Goal: Information Seeking & Learning: Learn about a topic

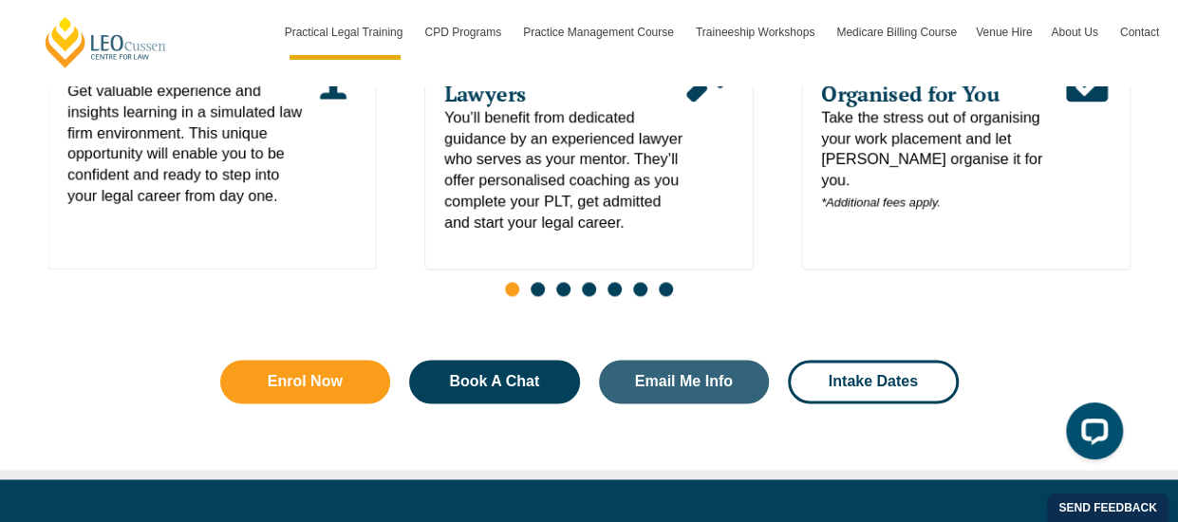
scroll to position [1234, 0]
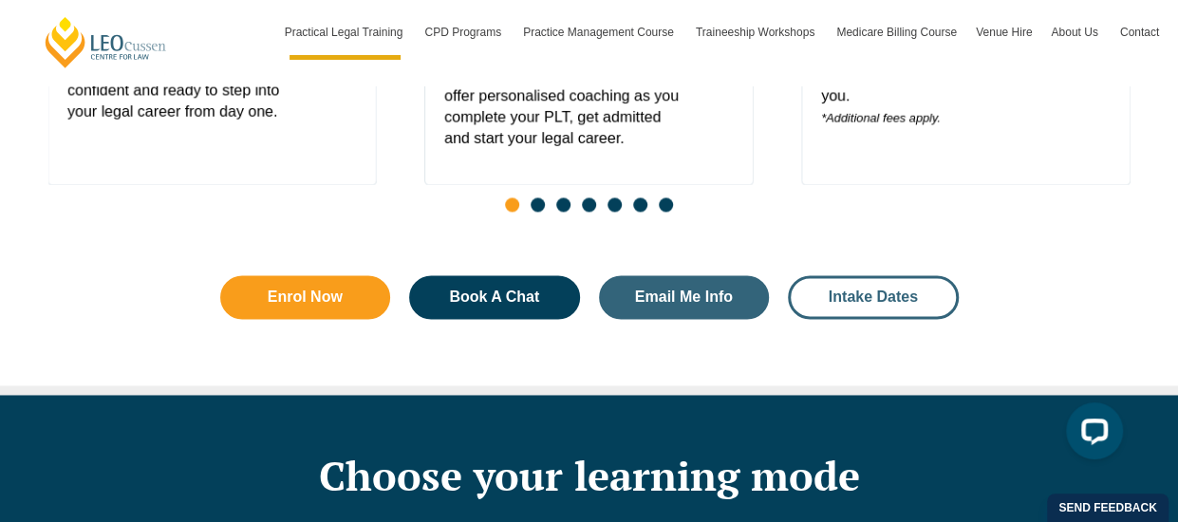
click at [852, 289] on span "Intake Dates" at bounding box center [873, 296] width 89 height 15
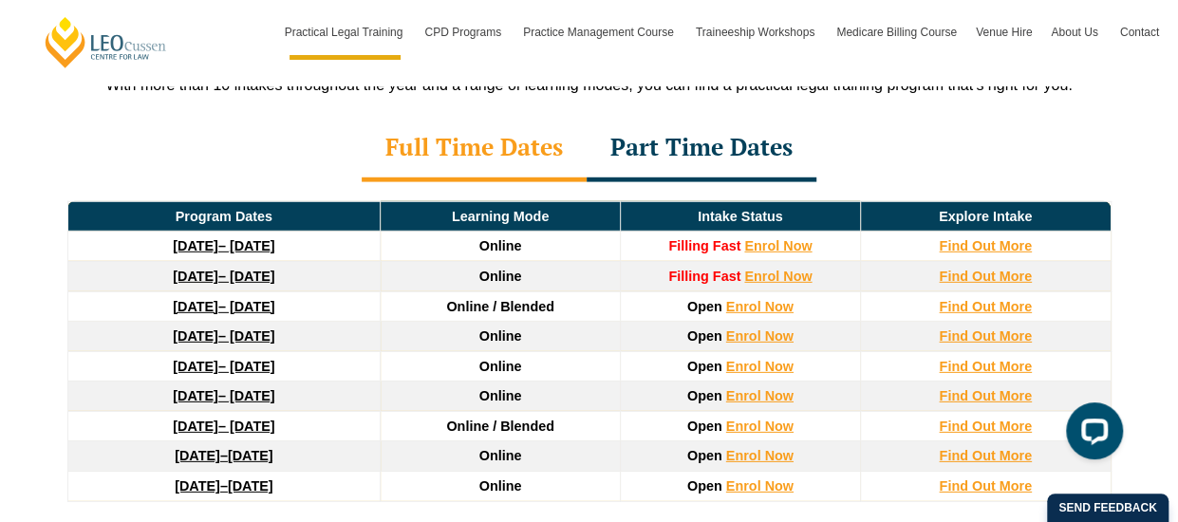
scroll to position [2639, 0]
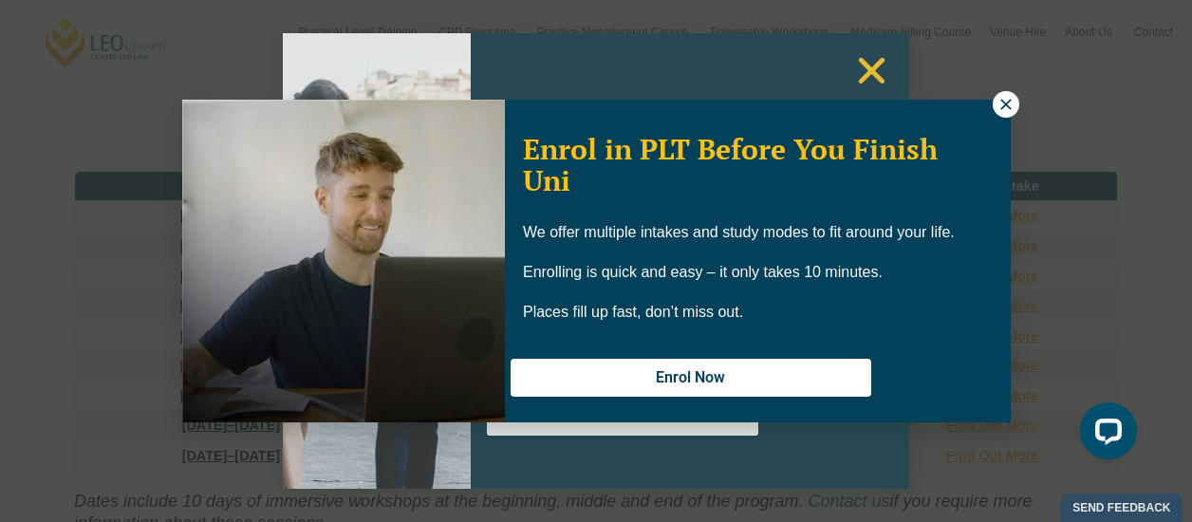
click at [877, 81] on div "Enrol in PLT Before You Finish Uni We offer multiple intakes and study modes to…" at bounding box center [596, 261] width 1192 height 522
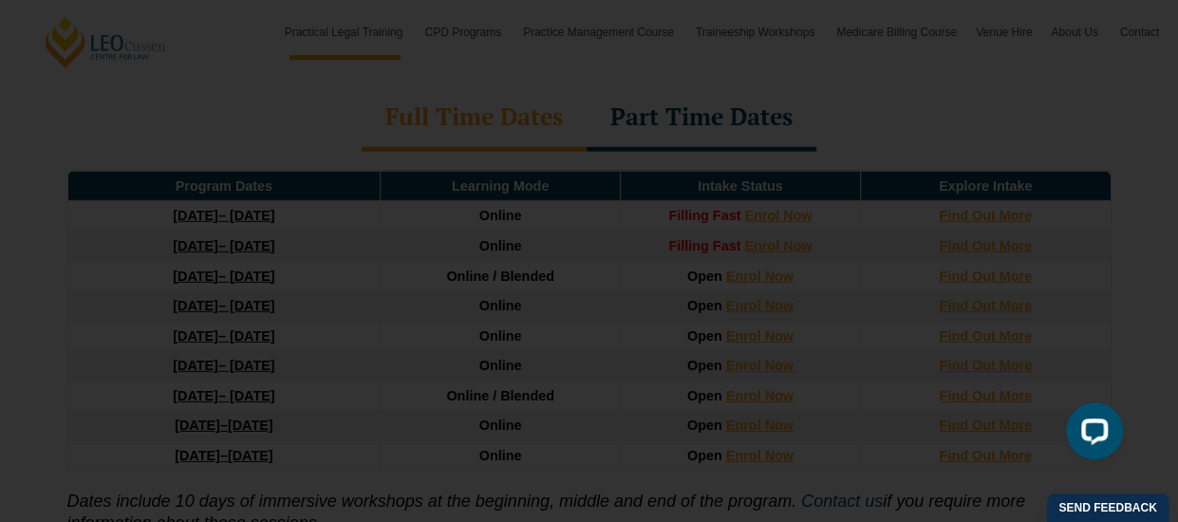
click at [850, 78] on icon "Close" at bounding box center [865, 70] width 37 height 37
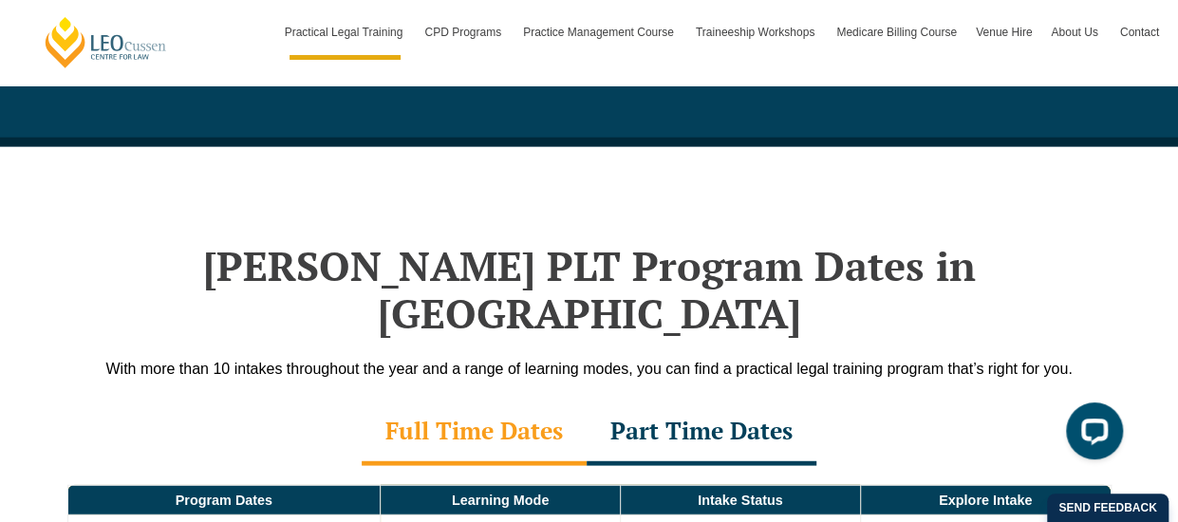
scroll to position [2354, 0]
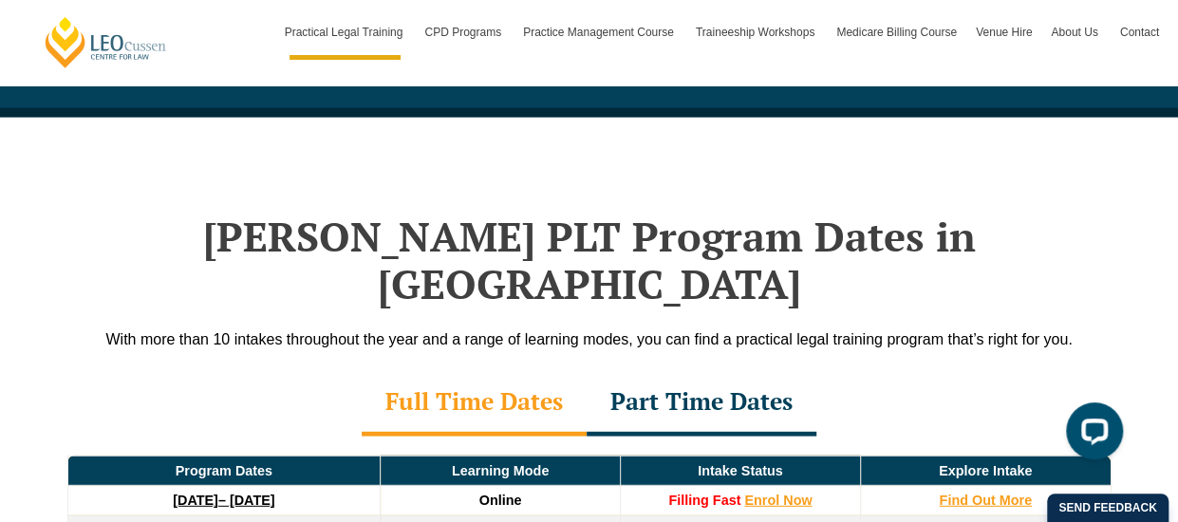
click at [725, 370] on div "Part Time Dates" at bounding box center [702, 403] width 230 height 66
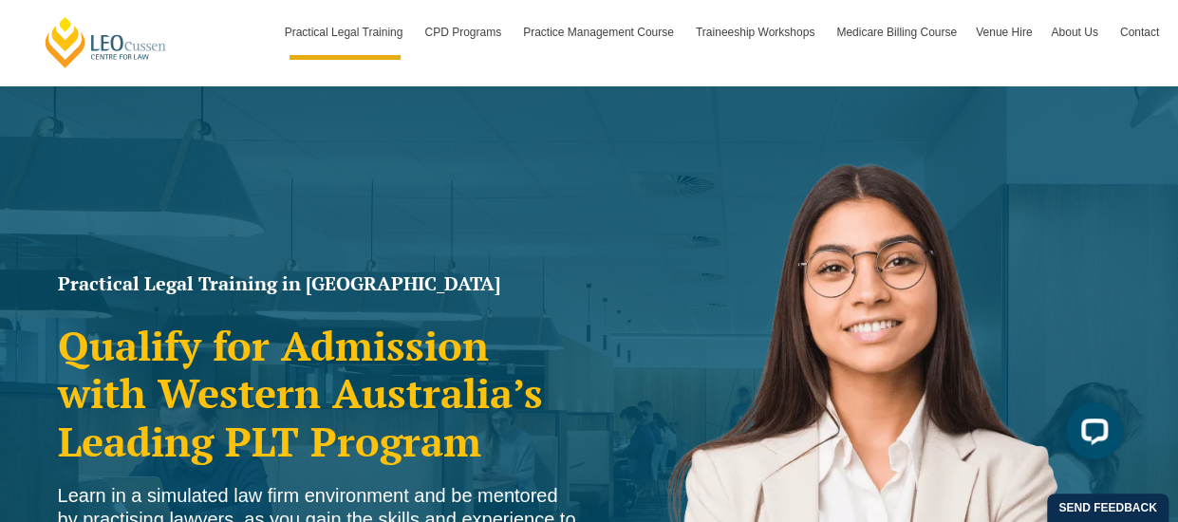
scroll to position [0, 0]
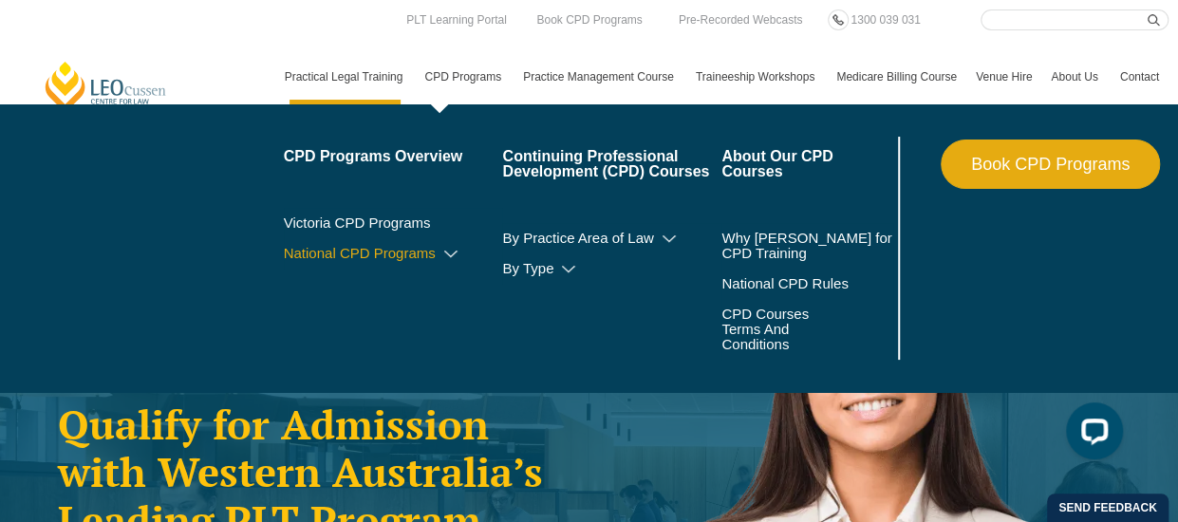
click at [462, 253] on link "National CPD Programs" at bounding box center [393, 253] width 219 height 15
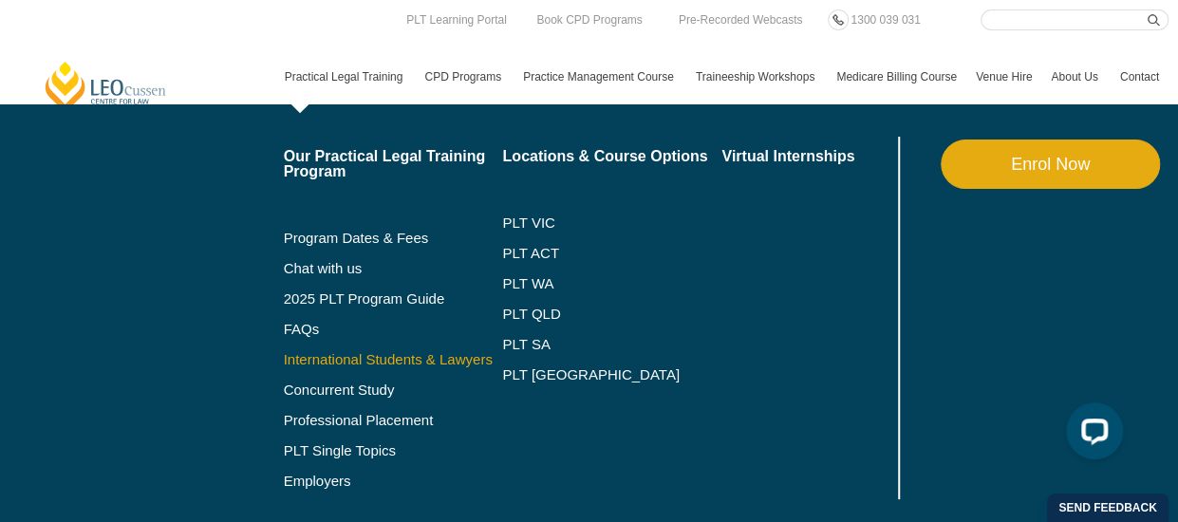
click at [373, 358] on link "International Students & Lawyers" at bounding box center [393, 359] width 219 height 15
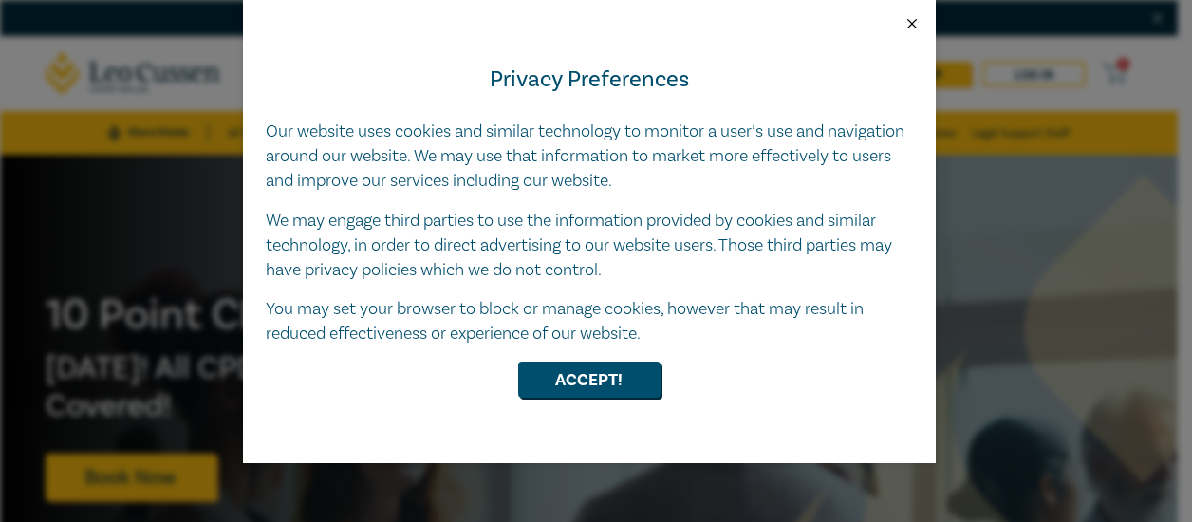
click at [904, 21] on button "Close" at bounding box center [912, 23] width 17 height 17
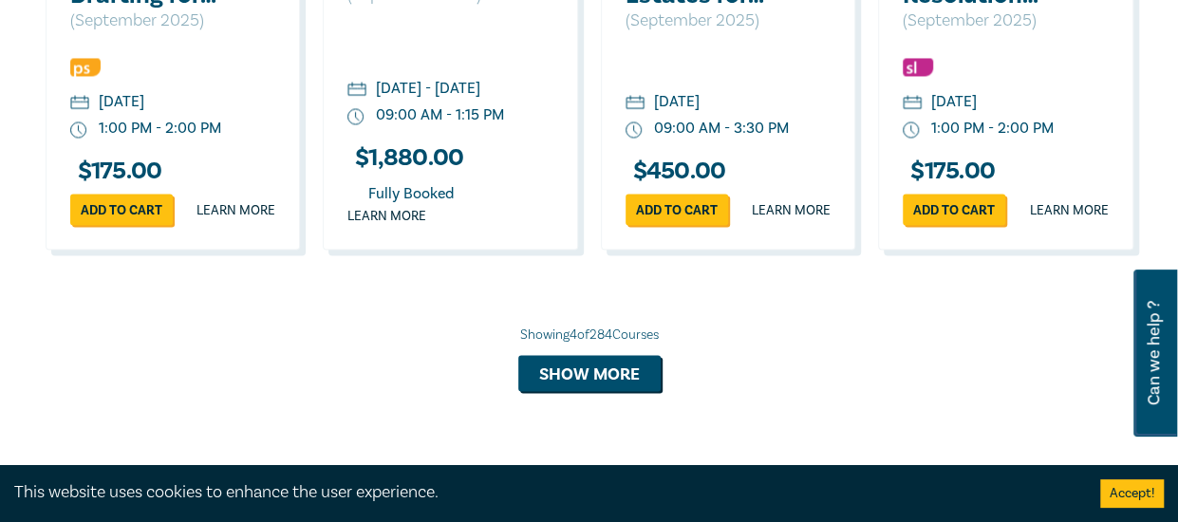
scroll to position [1708, 0]
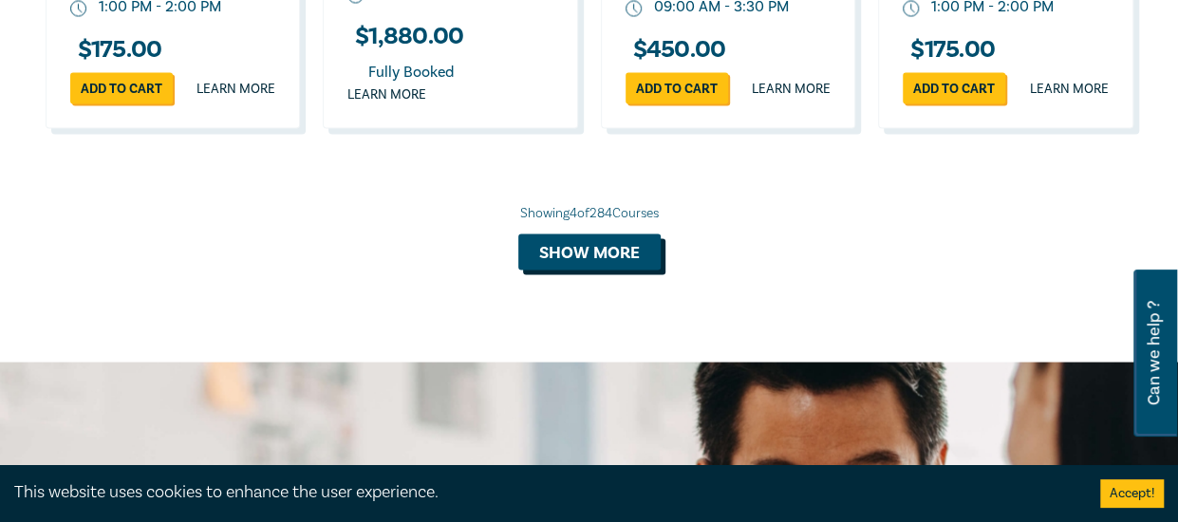
click at [619, 270] on button "Show more" at bounding box center [589, 251] width 142 height 36
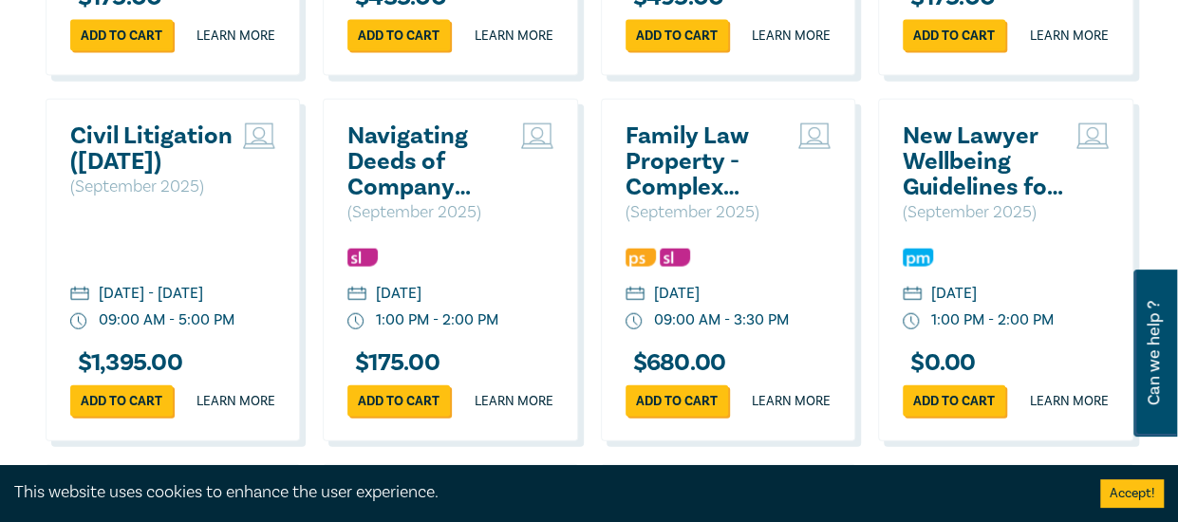
scroll to position [2183, 0]
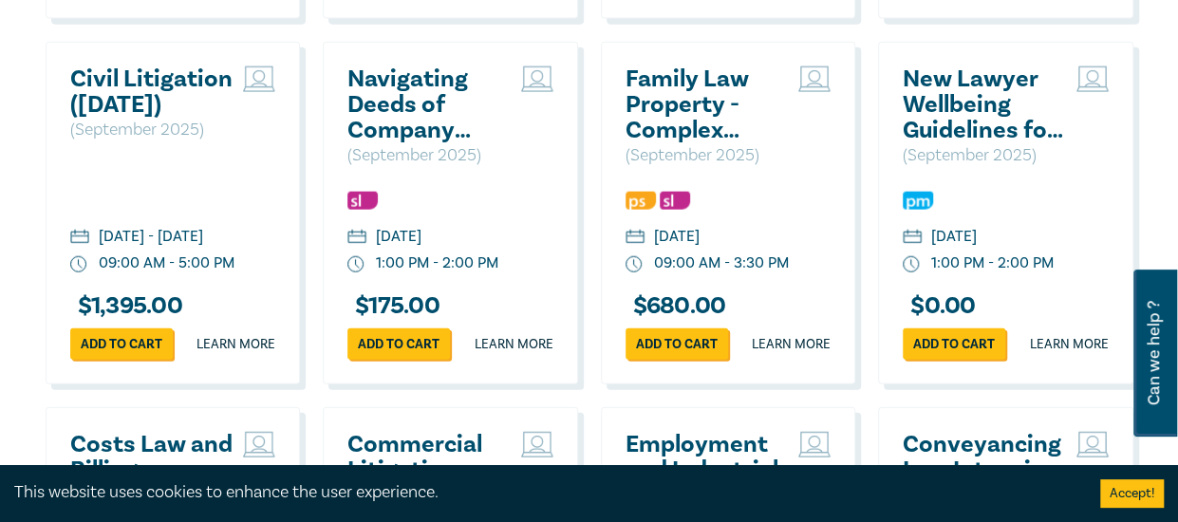
click at [146, 118] on h2 "Civil Litigation (September 2025)" at bounding box center [152, 91] width 164 height 51
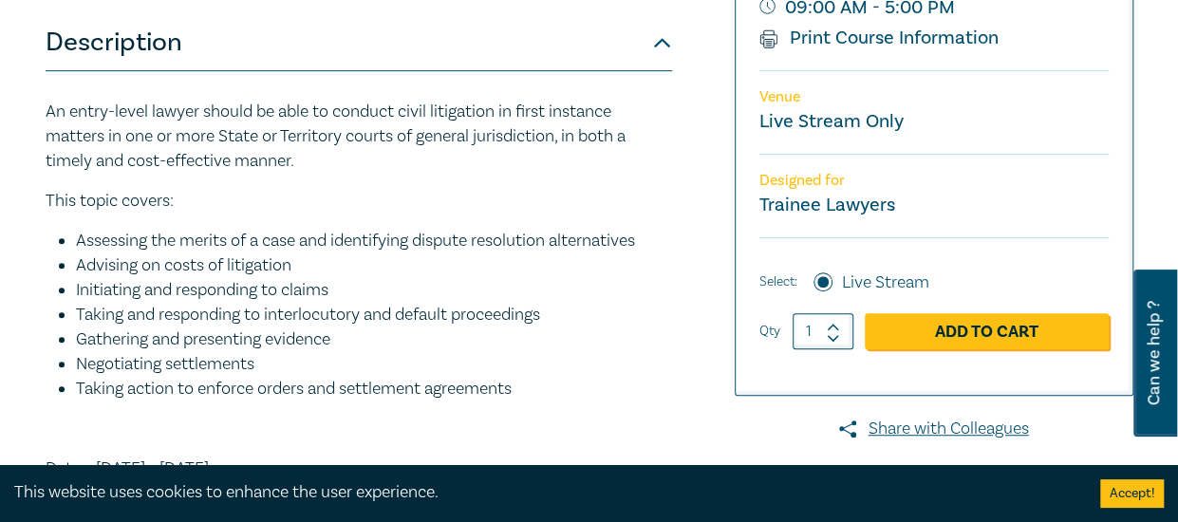
scroll to position [190, 0]
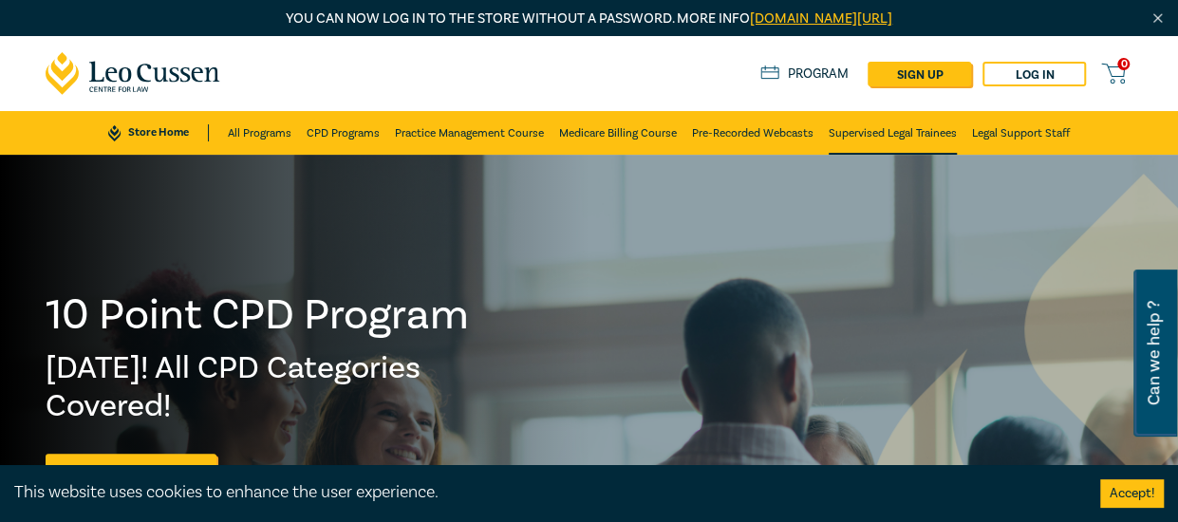
click at [884, 138] on link "Supervised Legal Trainees" at bounding box center [893, 133] width 128 height 44
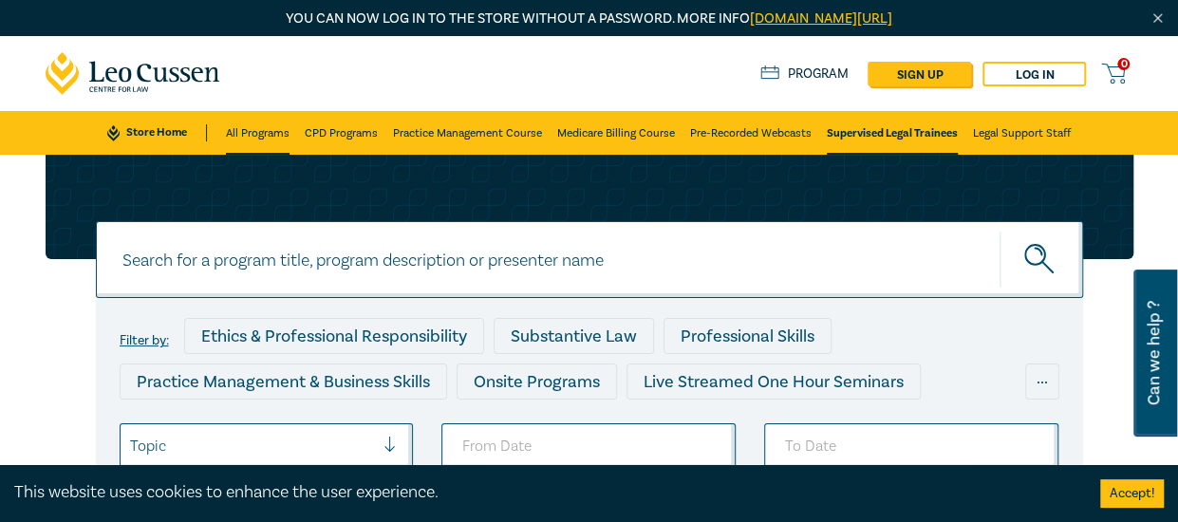
click at [276, 135] on link "All Programs" at bounding box center [258, 133] width 64 height 44
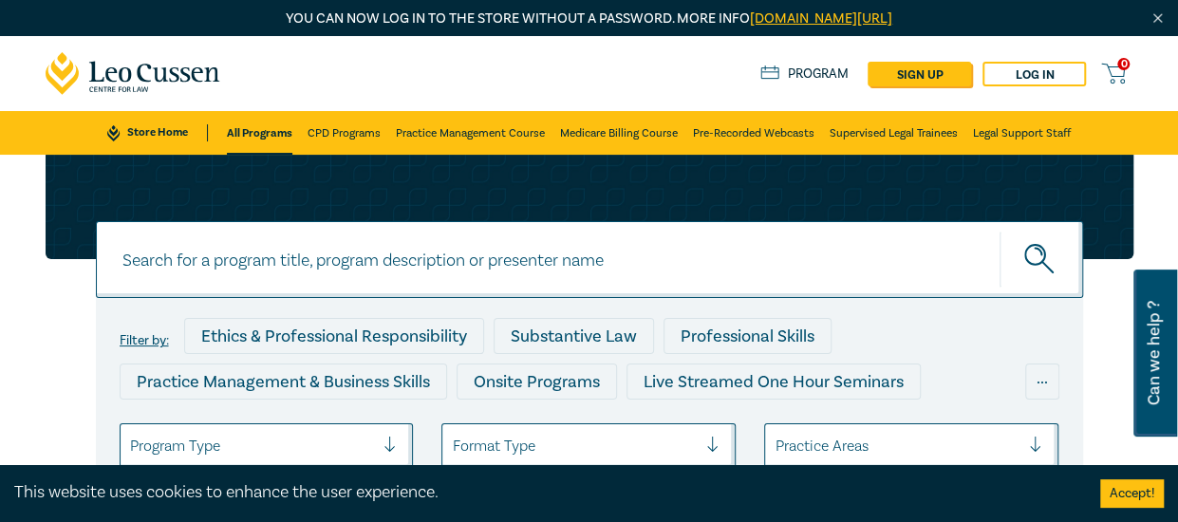
click at [125, 59] on icon at bounding box center [134, 73] width 176 height 43
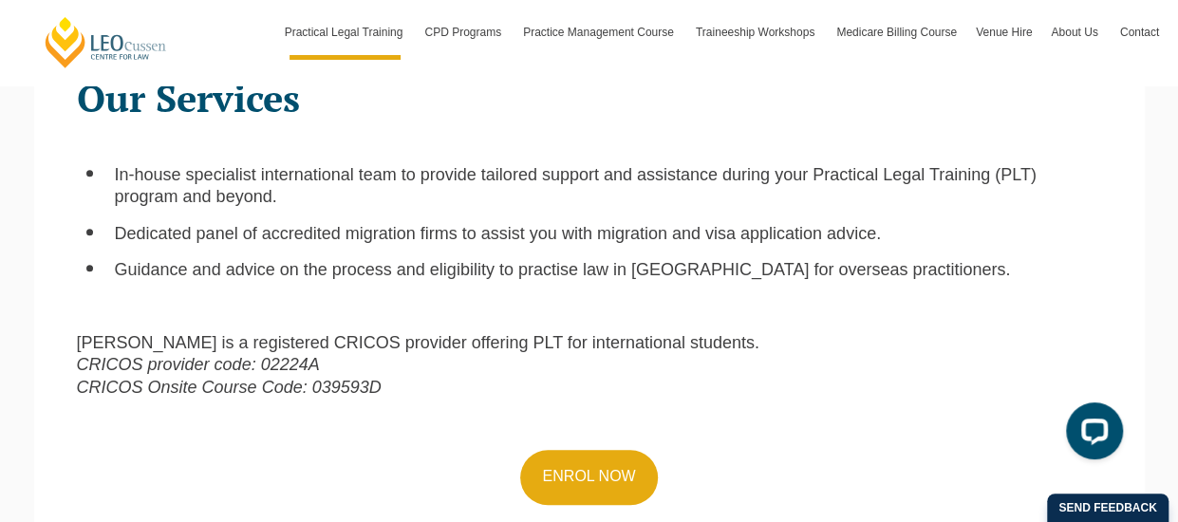
scroll to position [664, 0]
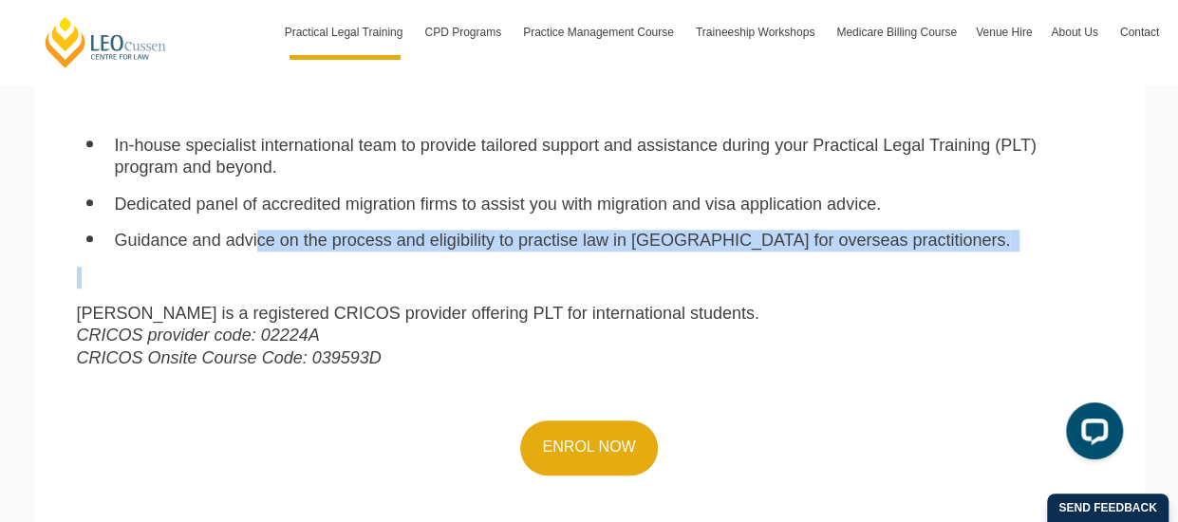
drag, startPoint x: 257, startPoint y: 243, endPoint x: 884, endPoint y: 257, distance: 626.6
click at [884, 257] on div "Our Services In-house specialist international team to provide tailored support…" at bounding box center [590, 295] width 1054 height 534
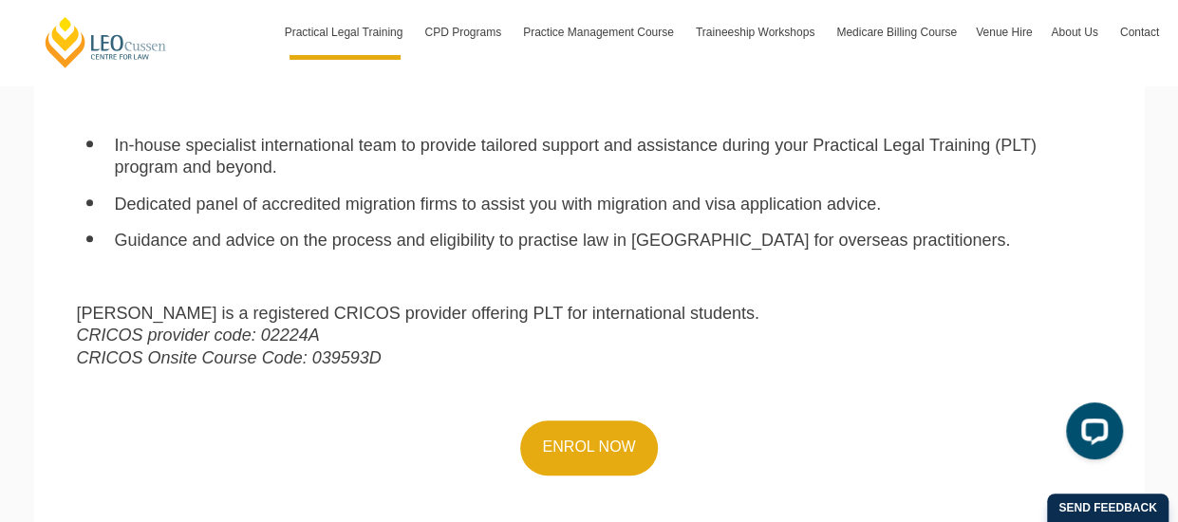
click at [790, 314] on p "Leo Cussen is a registered CRICOS provider offering PLT for international stude…" at bounding box center [589, 336] width 1025 height 66
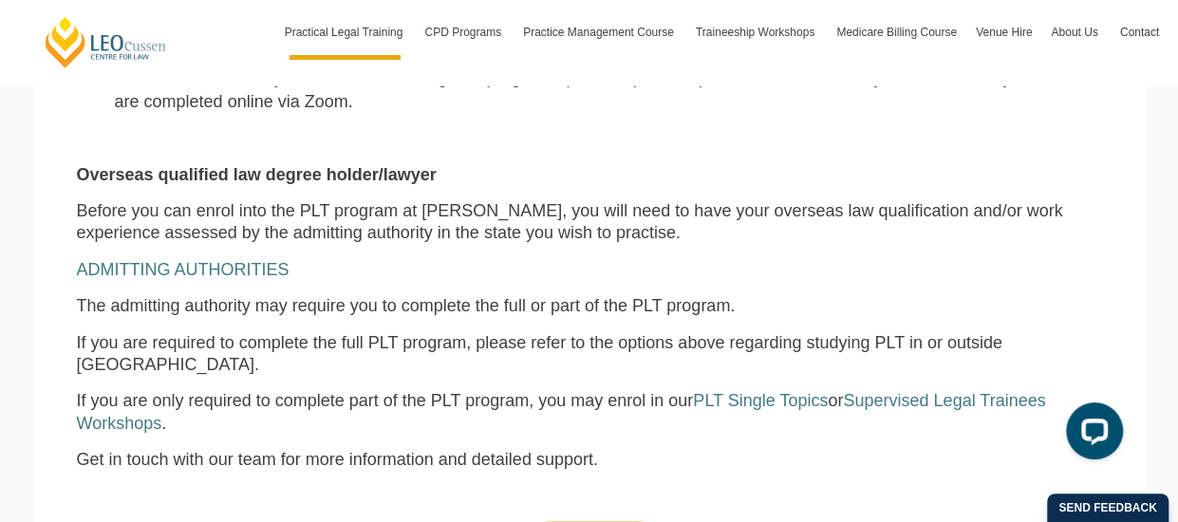
scroll to position [1708, 0]
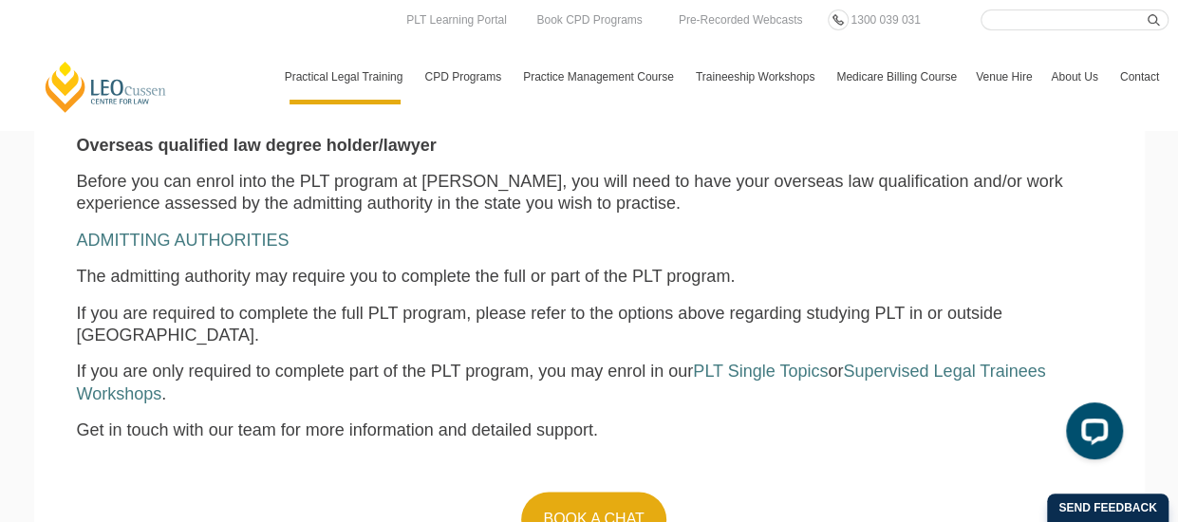
click at [985, 70] on link "Venue Hire" at bounding box center [1003, 76] width 75 height 55
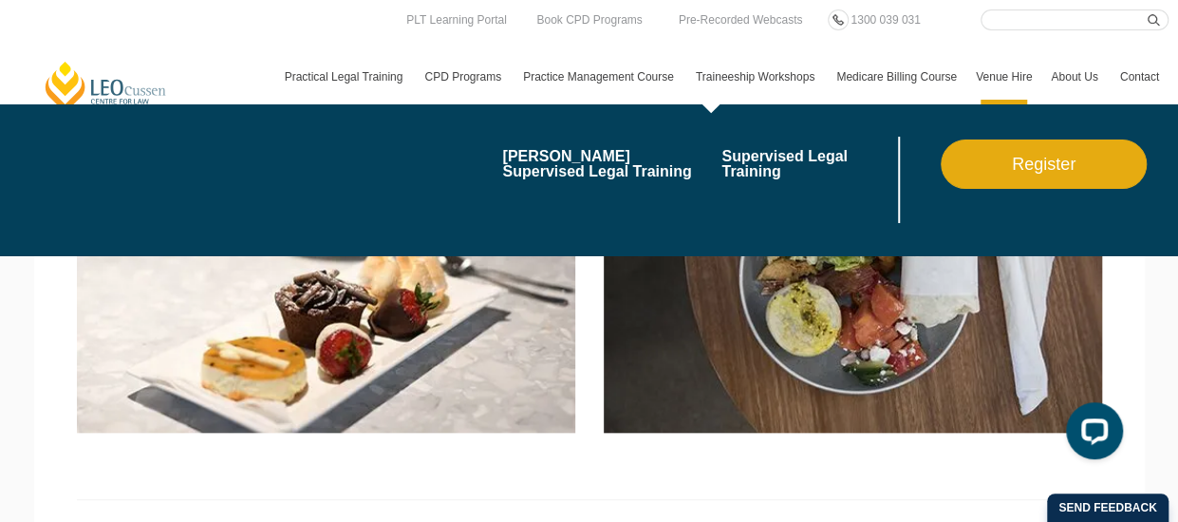
click at [753, 79] on link "Traineeship Workshops" at bounding box center [756, 76] width 140 height 55
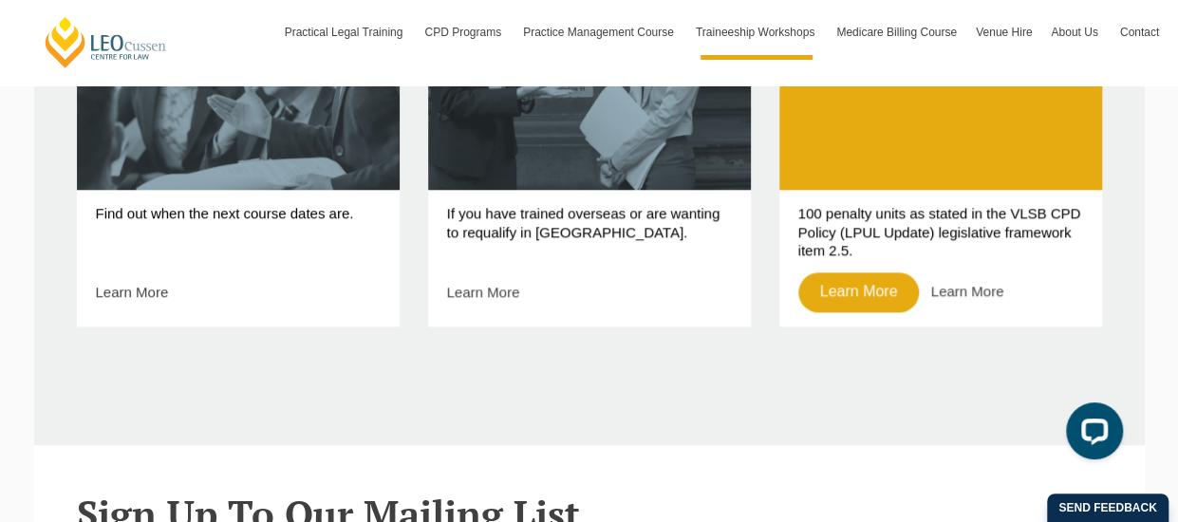
scroll to position [854, 0]
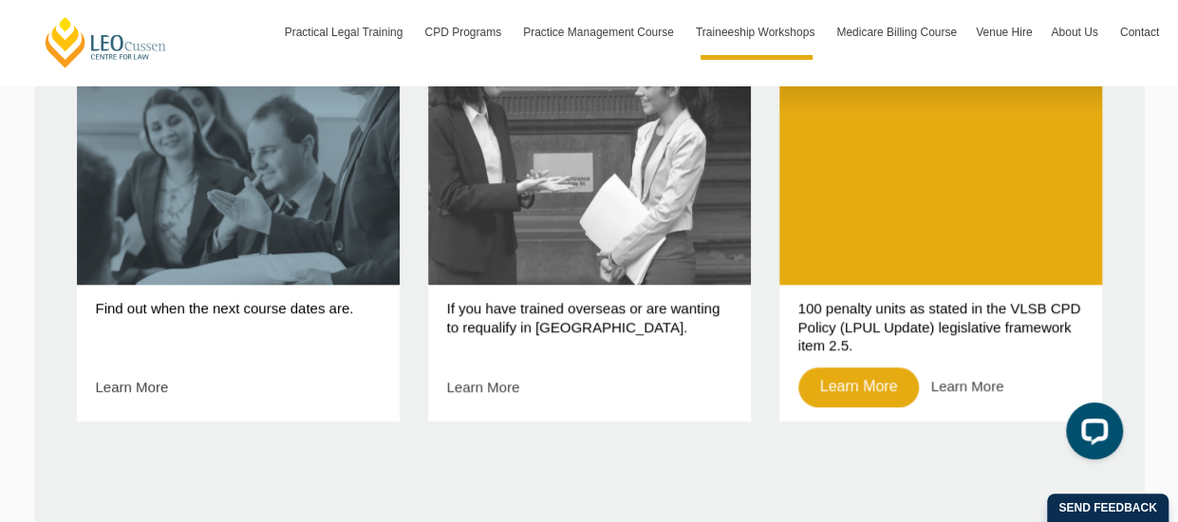
click at [620, 245] on link "Overseas or Requalifying Lawyers" at bounding box center [589, 137] width 323 height 293
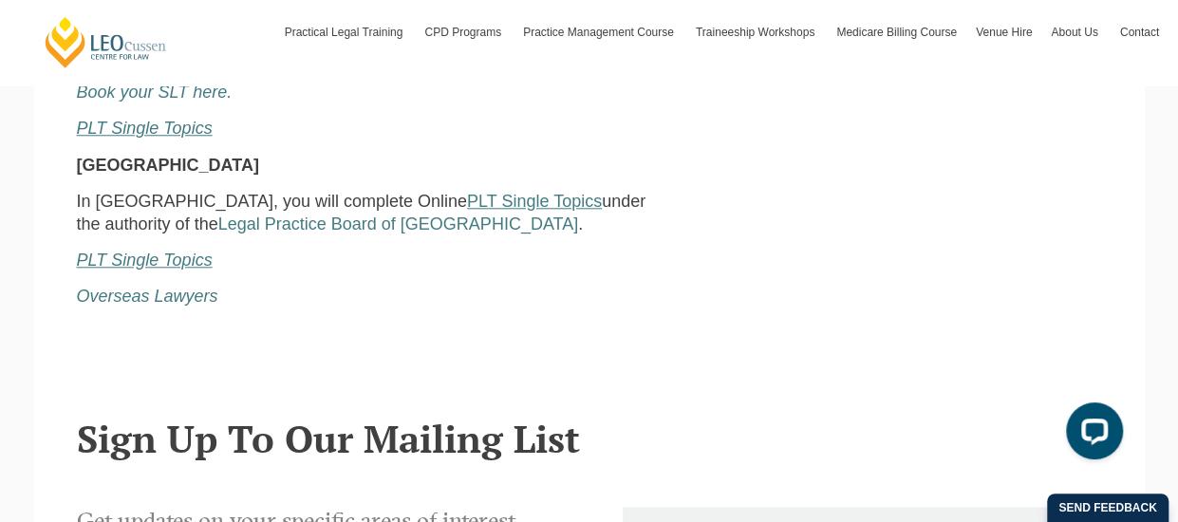
scroll to position [890, 0]
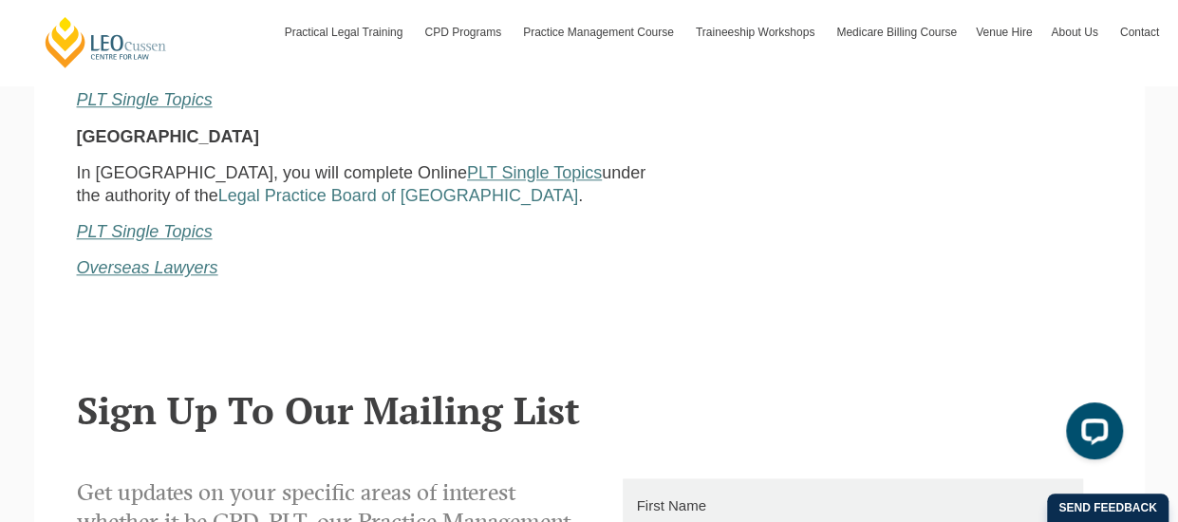
click at [163, 258] on em "Overseas Lawyers" at bounding box center [147, 267] width 141 height 19
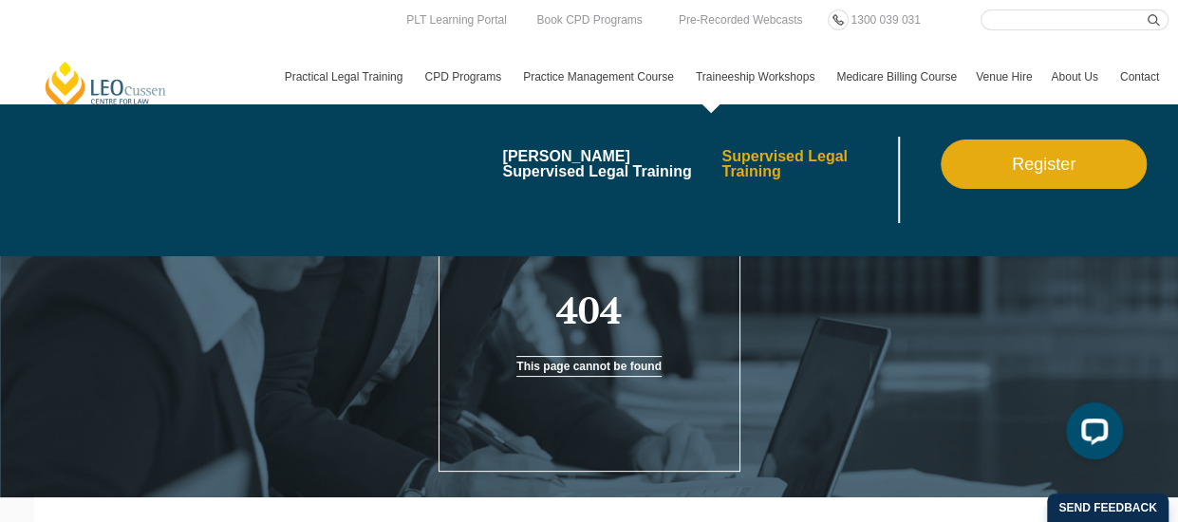
click at [744, 164] on link "Supervised Legal Training" at bounding box center [807, 164] width 172 height 30
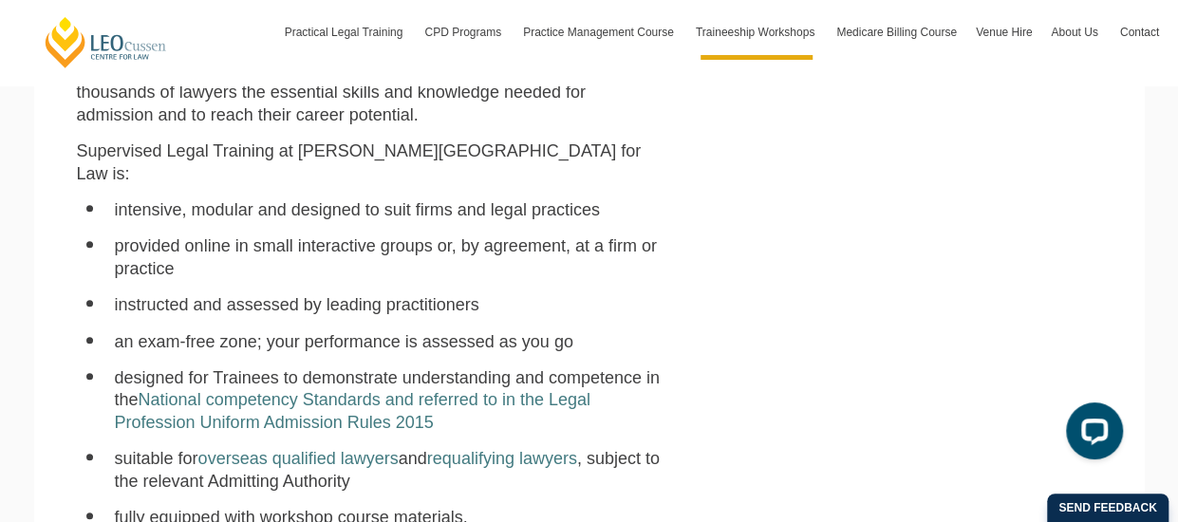
scroll to position [347, 0]
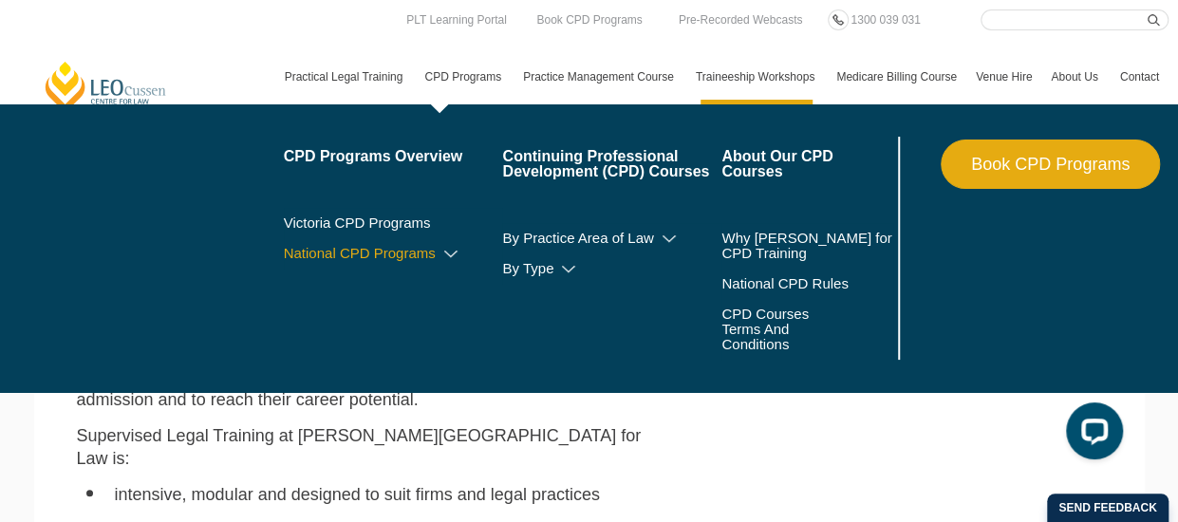
click at [450, 249] on icon at bounding box center [450, 254] width 19 height 13
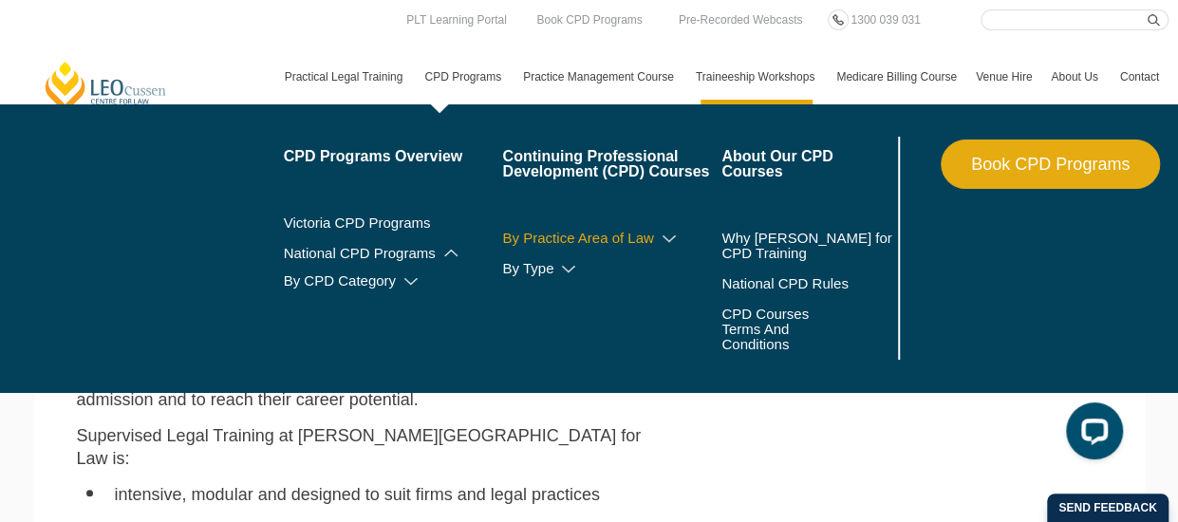
click at [607, 234] on link "By Practice Area of Law" at bounding box center [611, 238] width 219 height 15
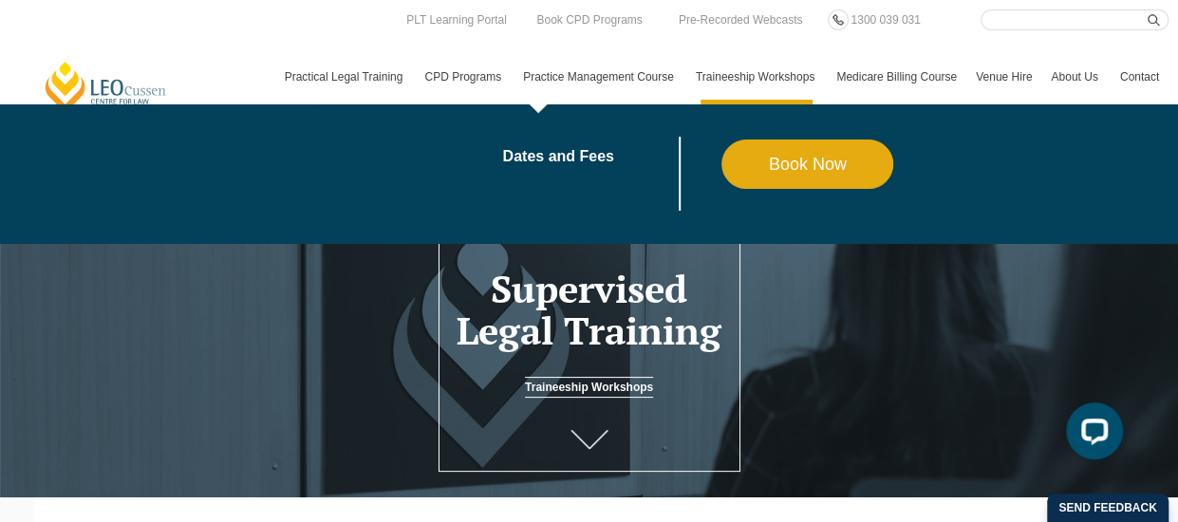
click at [605, 74] on link "Practice Management Course" at bounding box center [599, 76] width 173 height 55
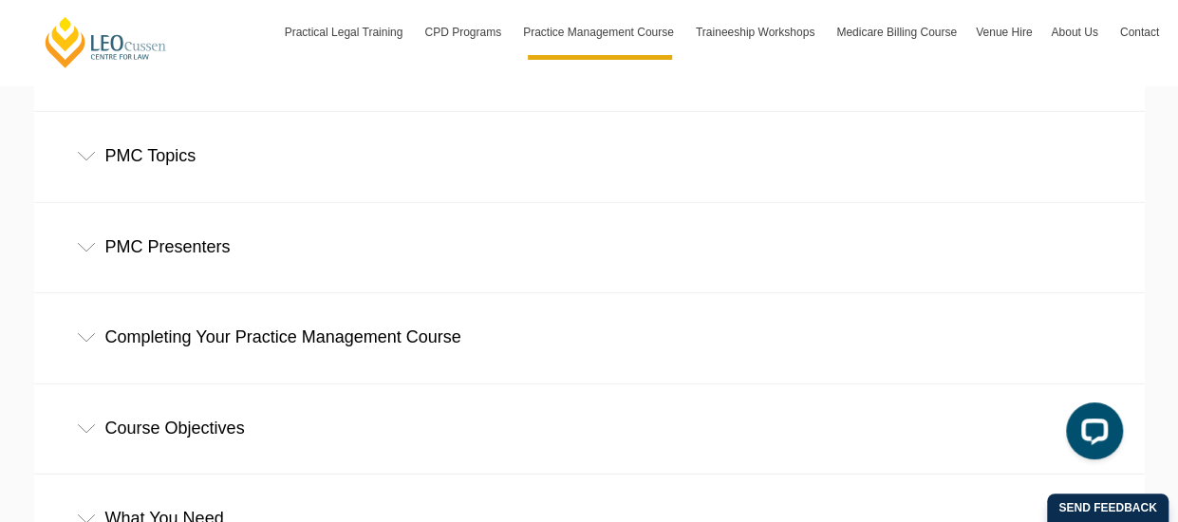
scroll to position [2658, 0]
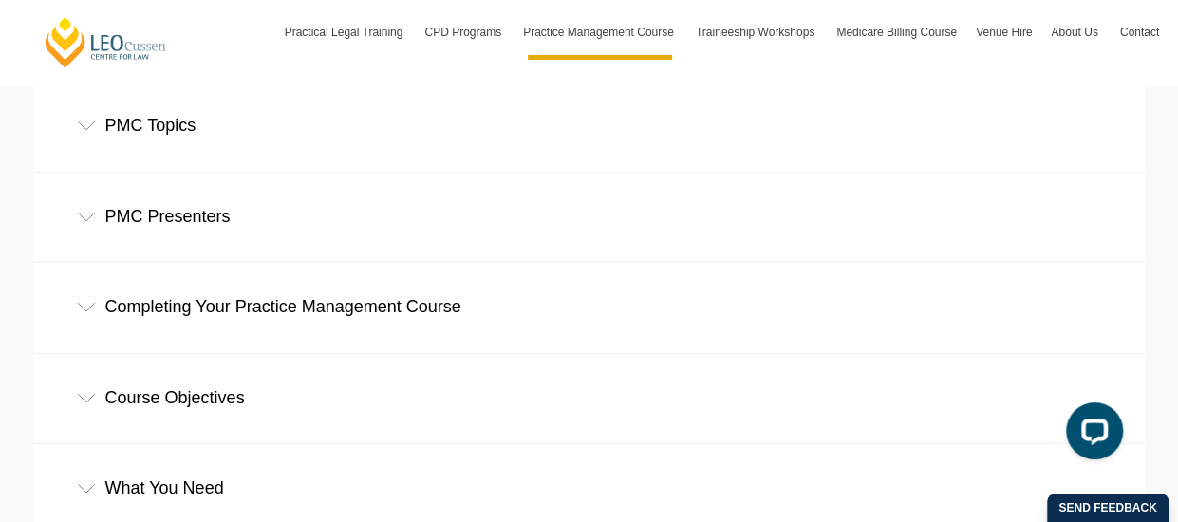
click at [317, 142] on div "PMC Topics" at bounding box center [589, 126] width 1110 height 88
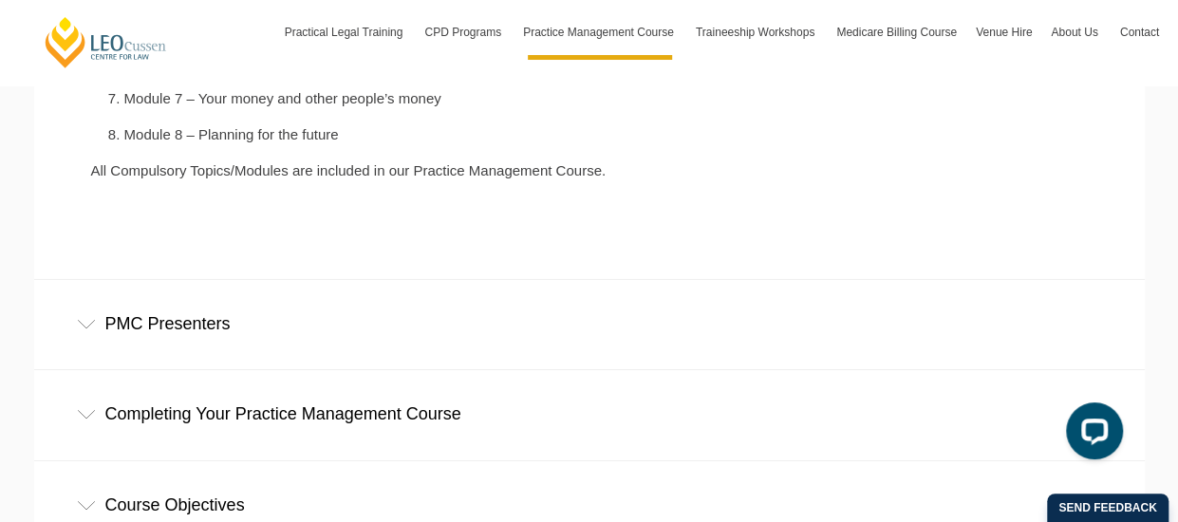
scroll to position [3037, 0]
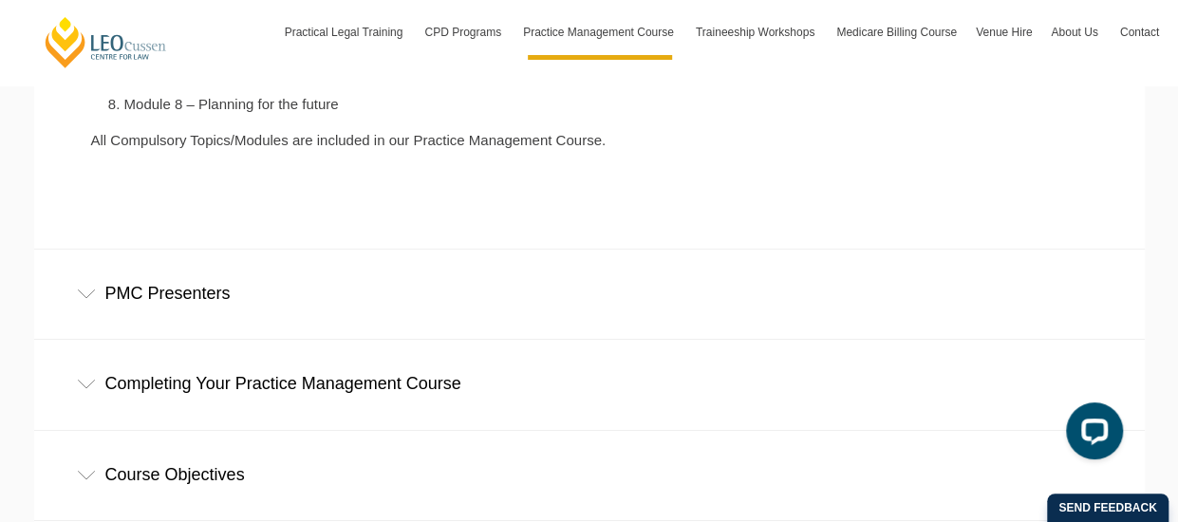
click at [340, 303] on div "PMC Presenters" at bounding box center [589, 294] width 1110 height 88
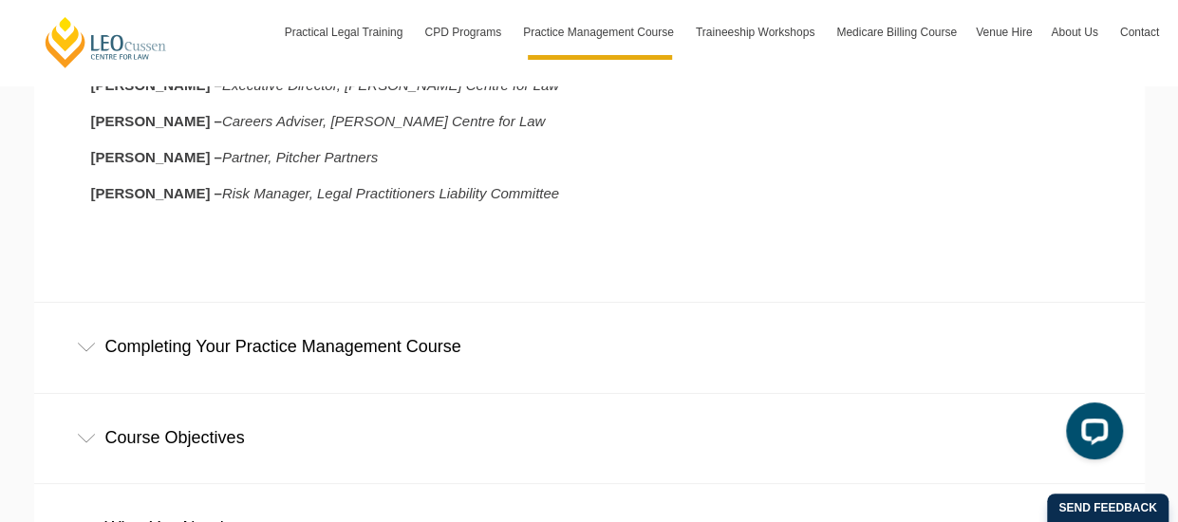
scroll to position [3607, 0]
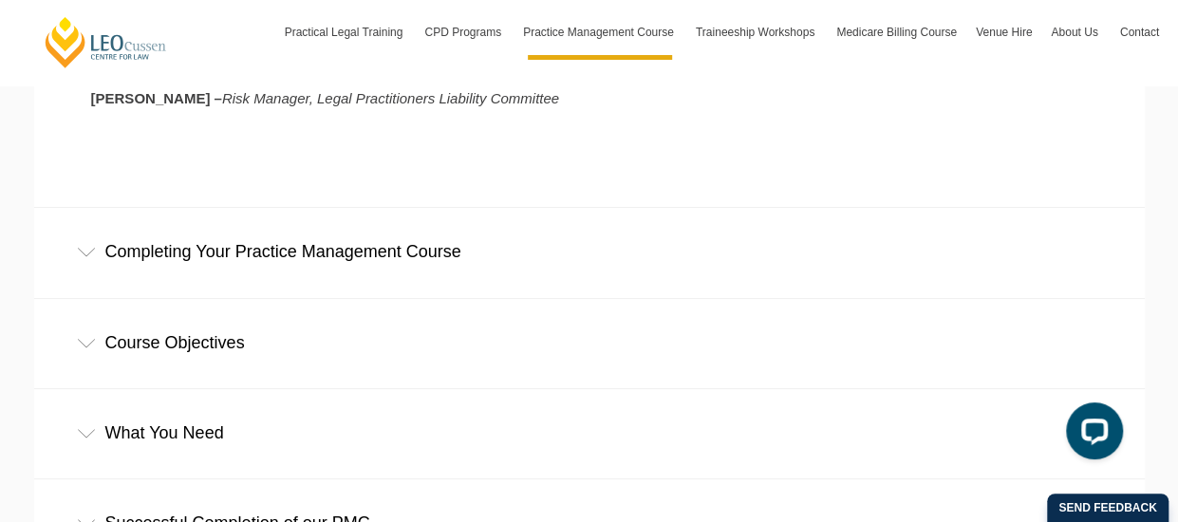
click at [383, 251] on div "Completing Your Practice Management Course" at bounding box center [589, 252] width 1110 height 88
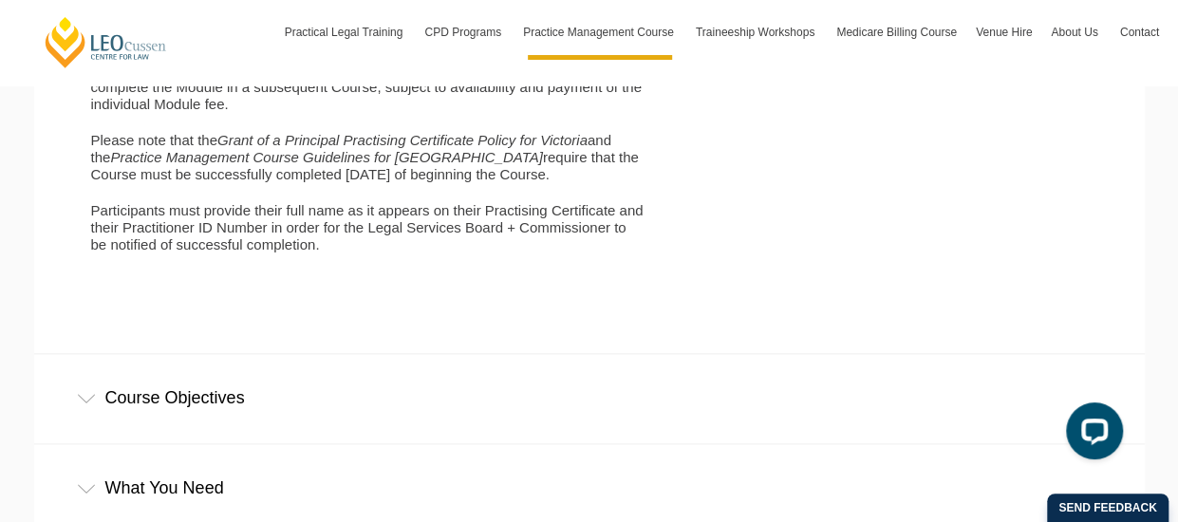
scroll to position [4556, 0]
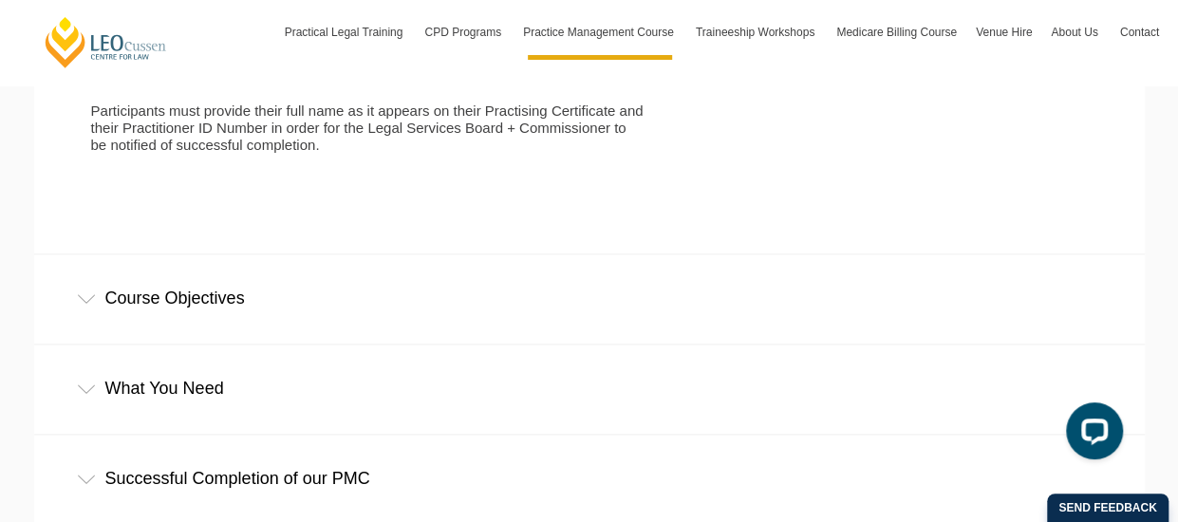
click at [412, 282] on div "Course Objectives" at bounding box center [589, 298] width 1110 height 88
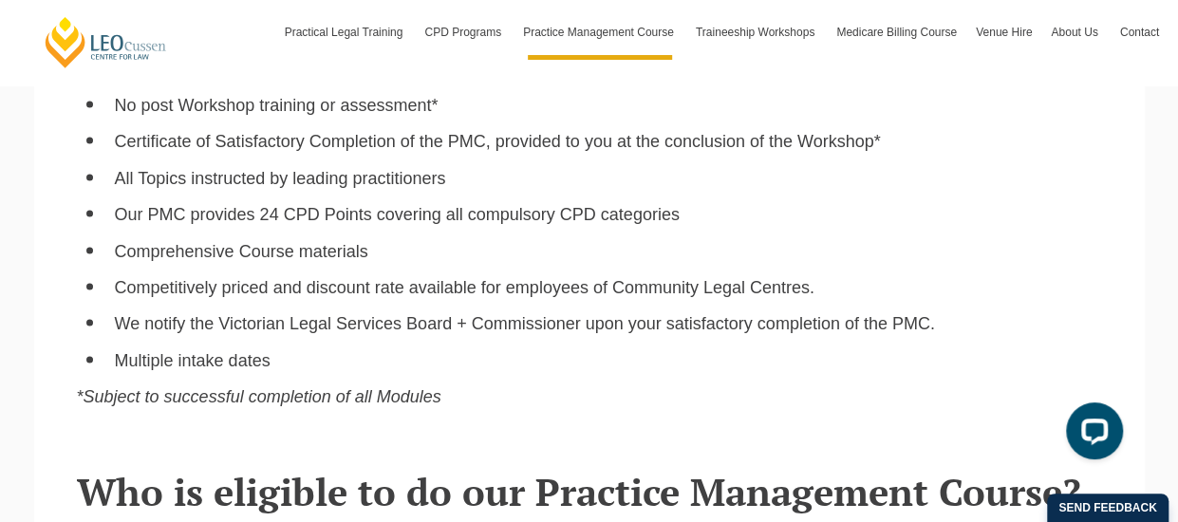
scroll to position [1139, 0]
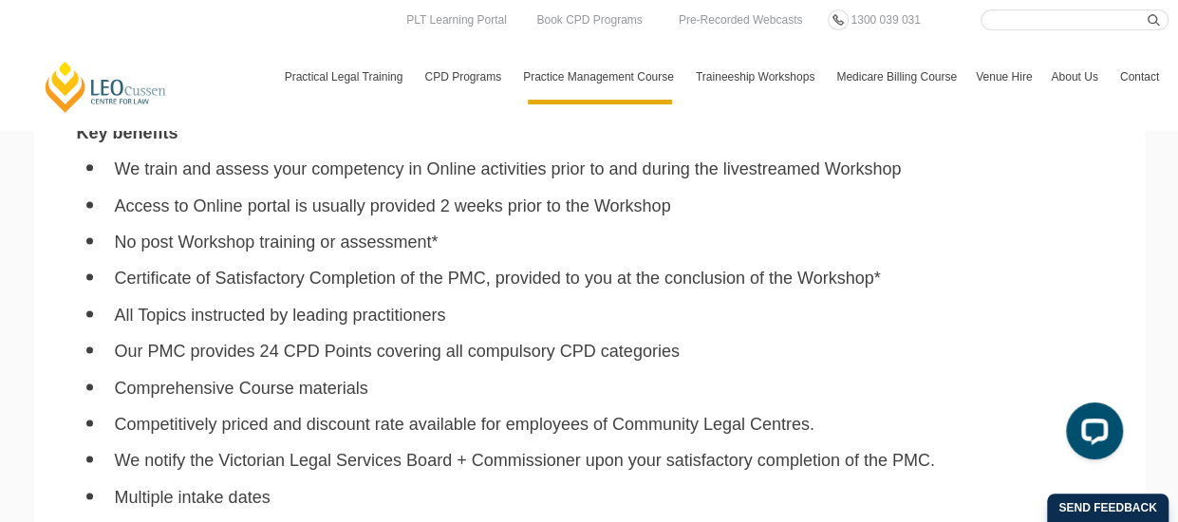
click at [1128, 72] on link "Contact" at bounding box center [1139, 76] width 58 height 55
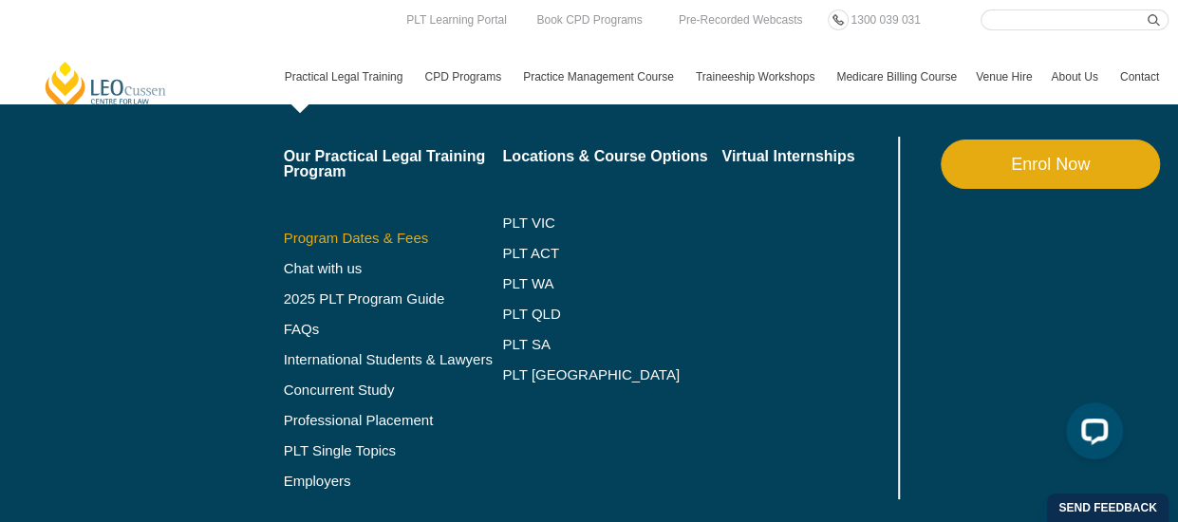
click at [372, 244] on link "Program Dates & Fees" at bounding box center [393, 238] width 219 height 15
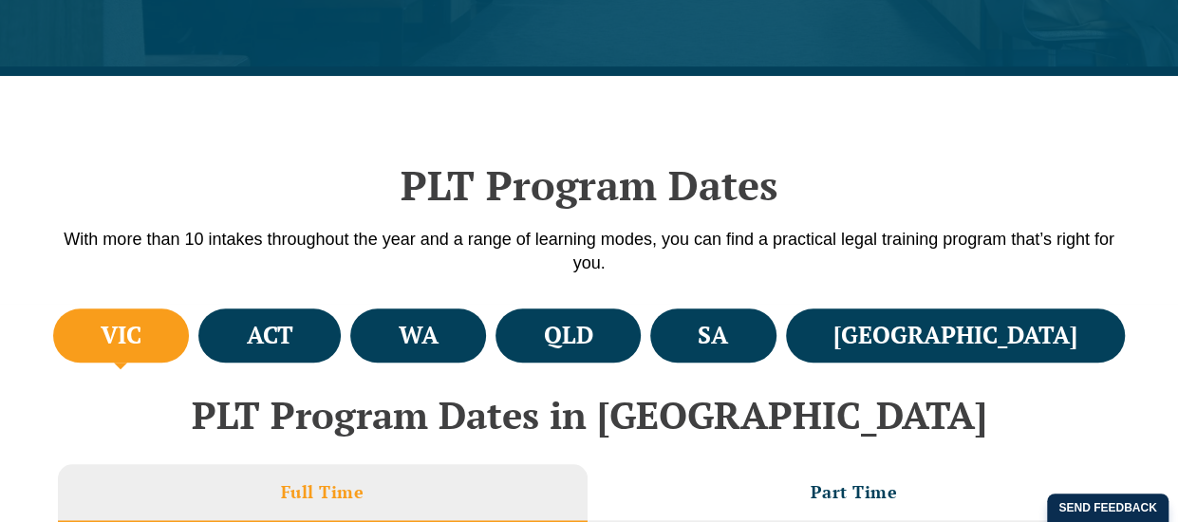
scroll to position [569, 0]
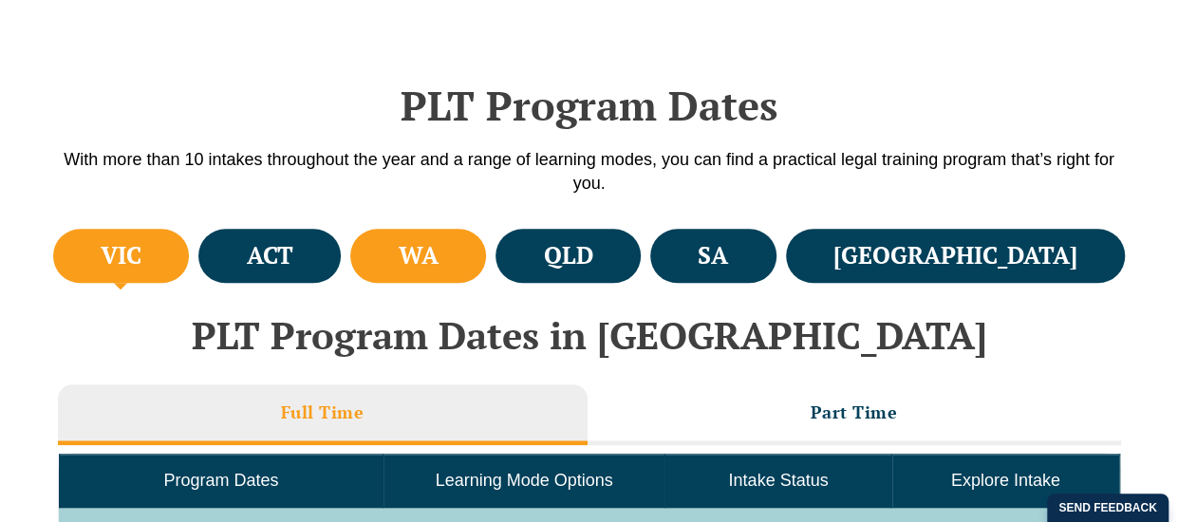
click at [439, 252] on h4 "WA" at bounding box center [419, 255] width 40 height 31
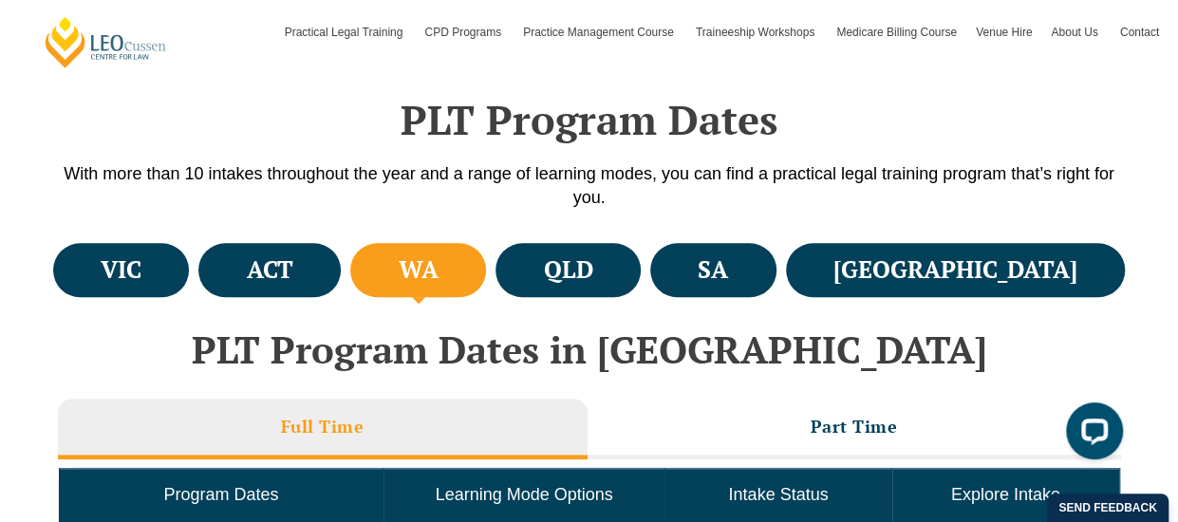
scroll to position [475, 0]
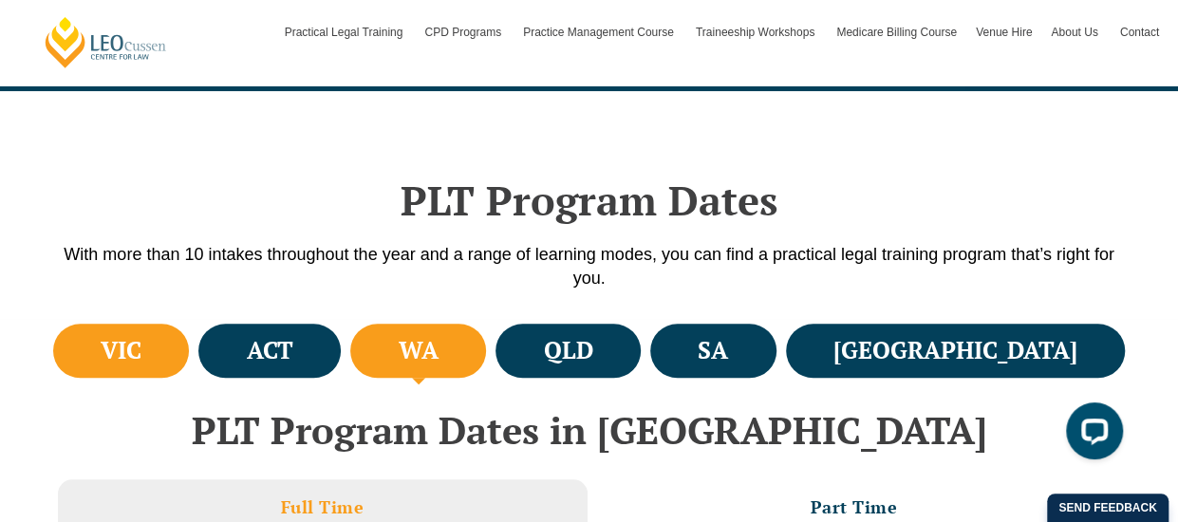
click at [174, 345] on li "VIC" at bounding box center [121, 351] width 137 height 54
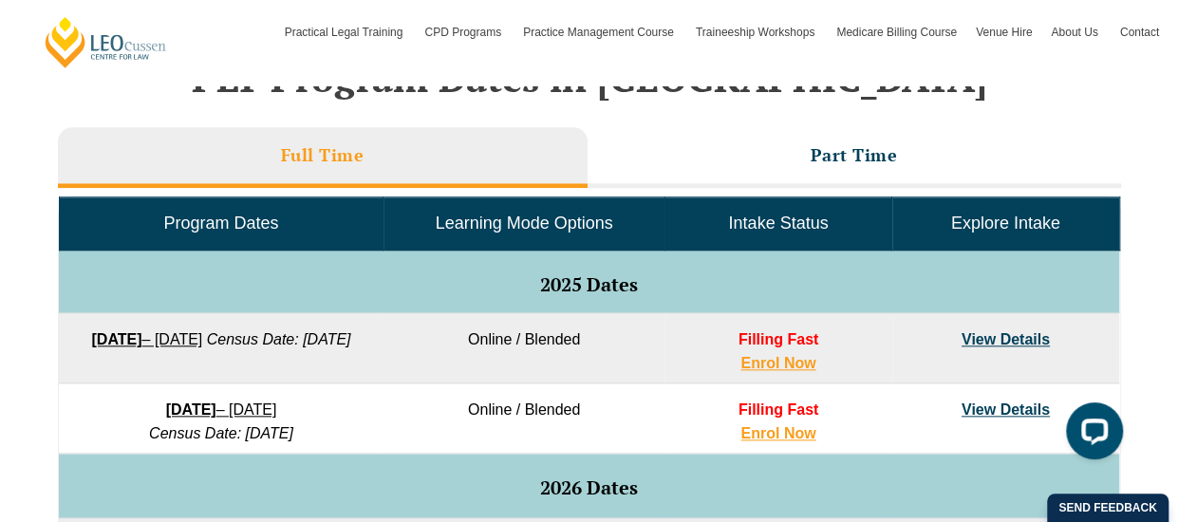
scroll to position [664, 0]
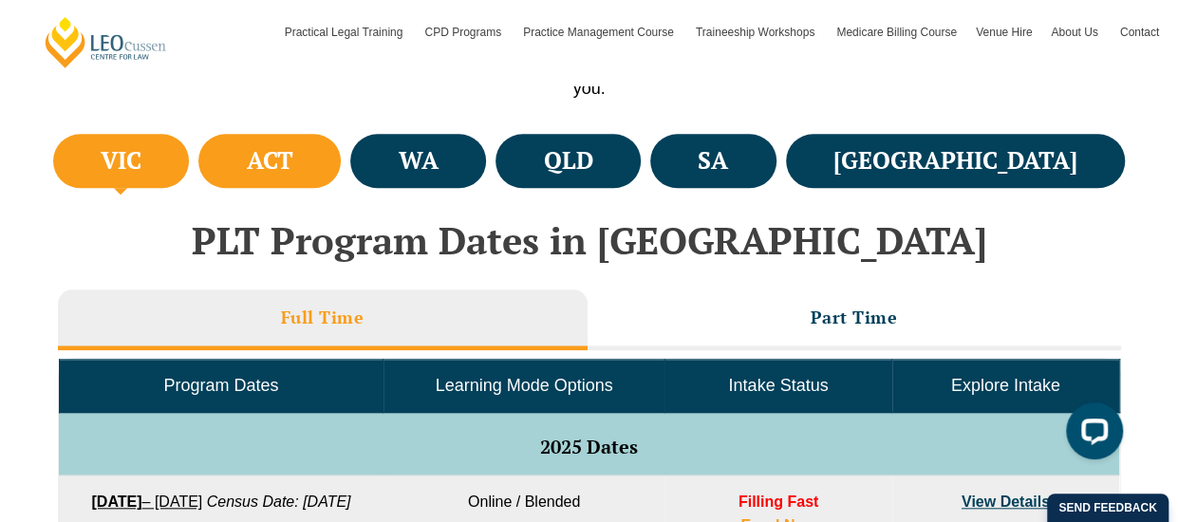
click at [341, 179] on li "ACT" at bounding box center [269, 161] width 142 height 54
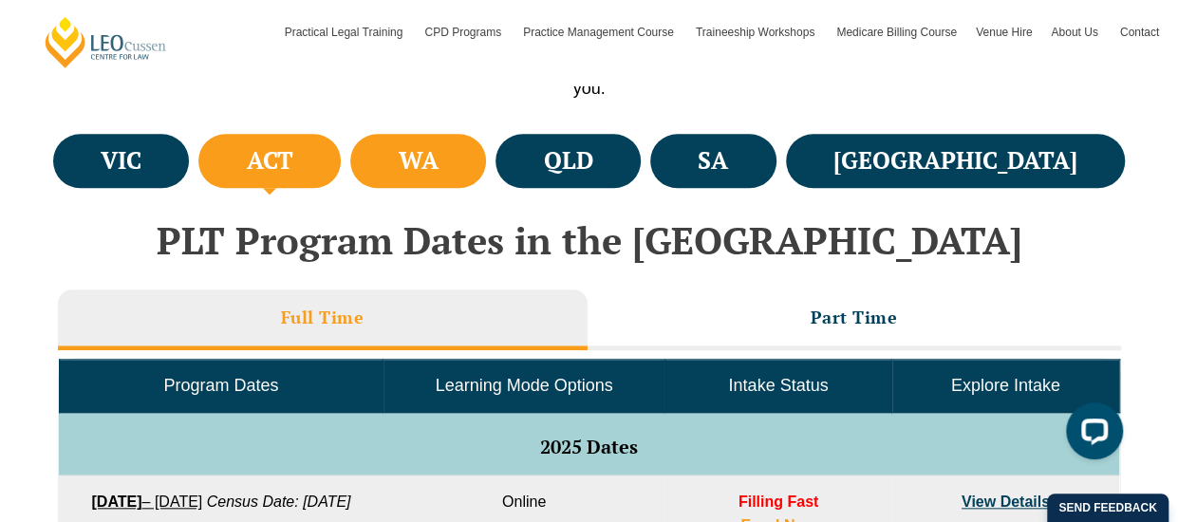
click at [486, 183] on li "WA" at bounding box center [418, 161] width 136 height 54
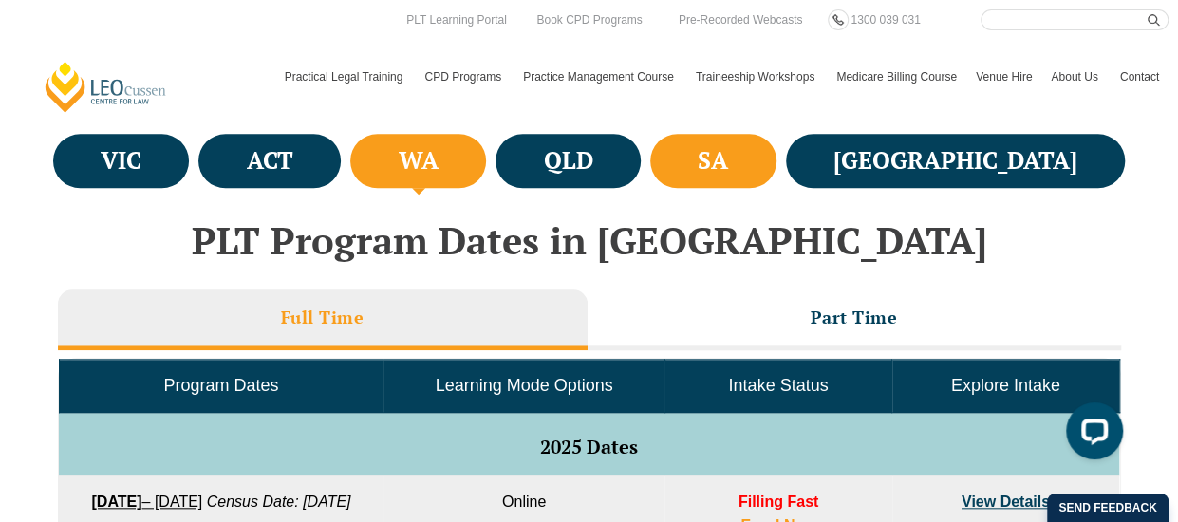
click at [728, 164] on h4 "SA" at bounding box center [713, 160] width 30 height 31
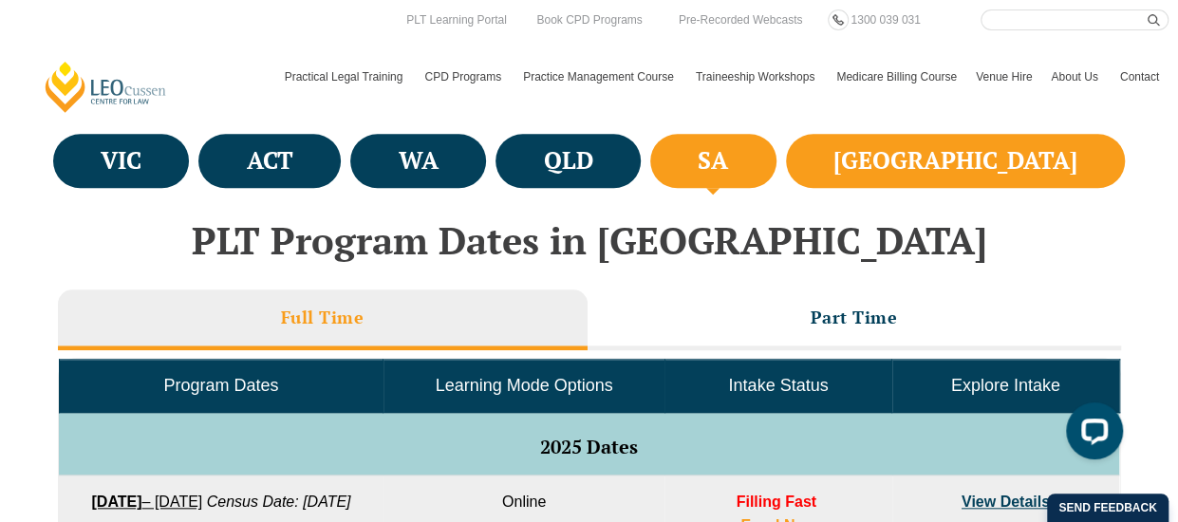
click at [1008, 159] on h4 "[GEOGRAPHIC_DATA]" at bounding box center [955, 160] width 244 height 31
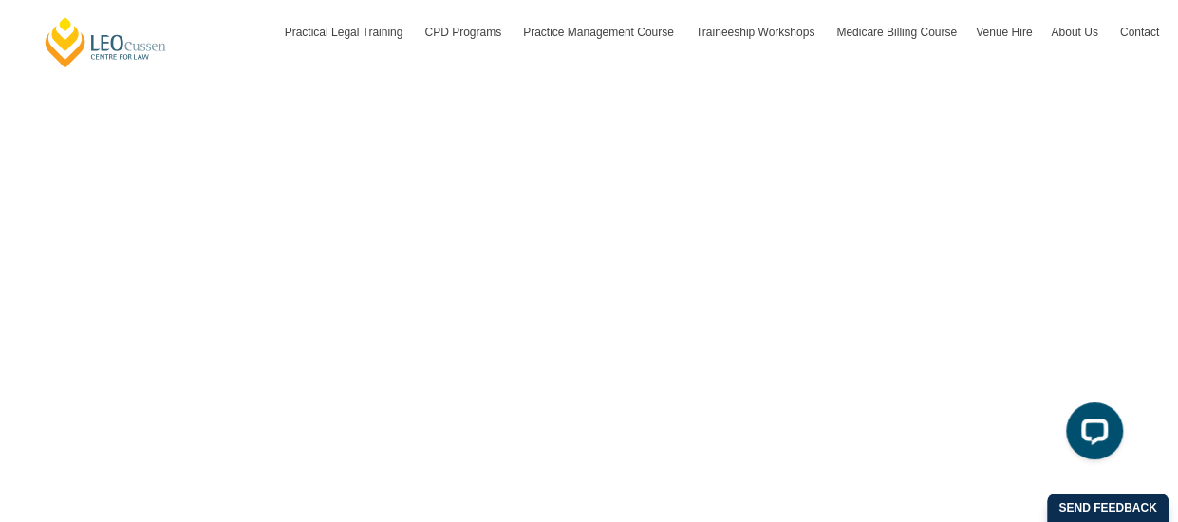
scroll to position [6834, 0]
